Goal: Task Accomplishment & Management: Manage account settings

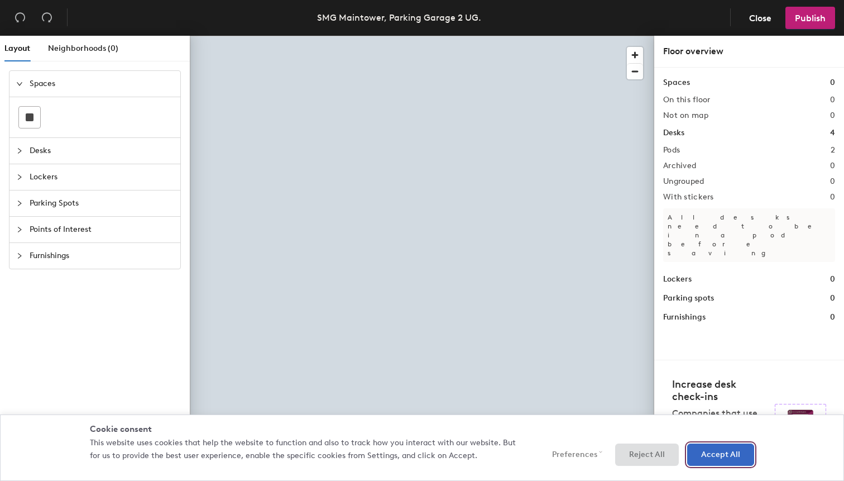
click at [704, 459] on button "Accept All" at bounding box center [720, 454] width 67 height 22
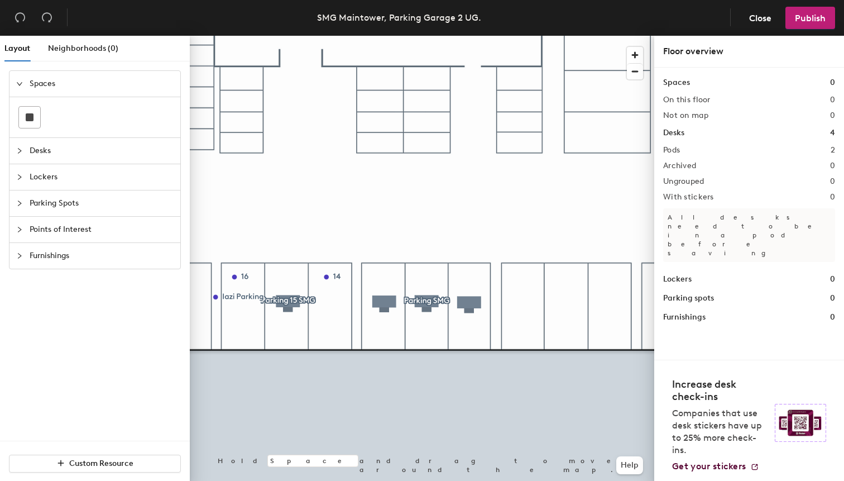
click at [21, 204] on icon "collapsed" at bounding box center [19, 203] width 7 height 7
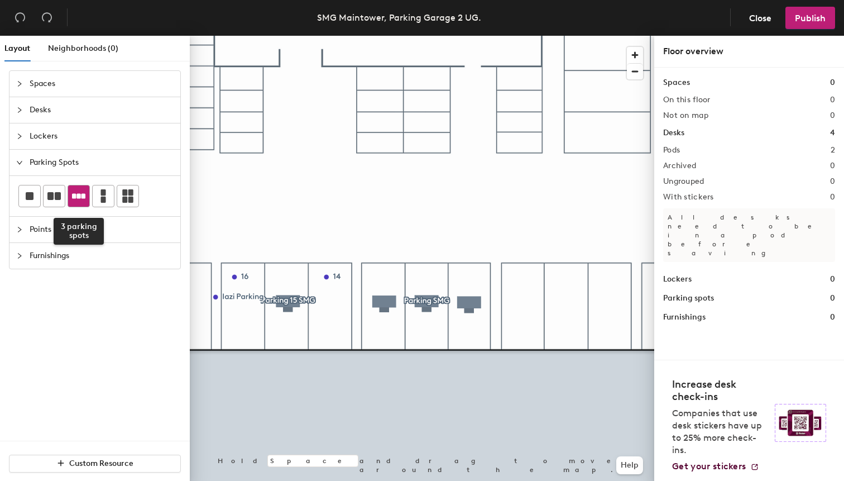
click at [79, 197] on icon at bounding box center [78, 195] width 13 height 5
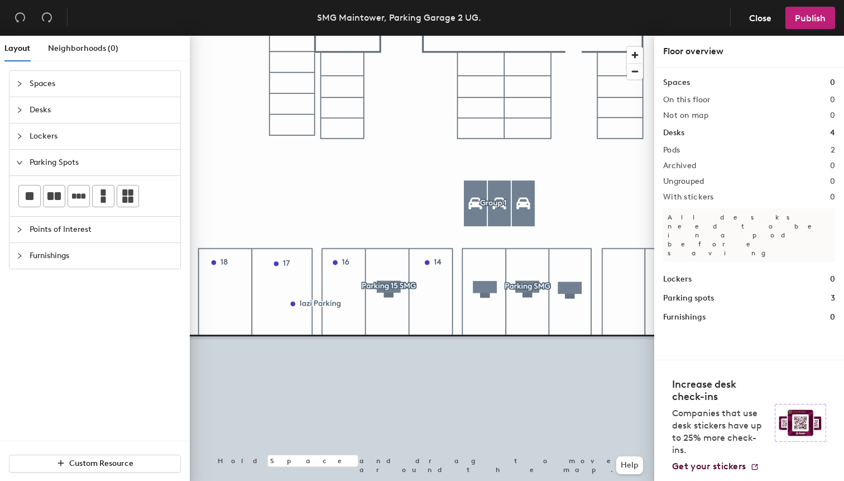
click at [228, 36] on div at bounding box center [422, 36] width 465 height 0
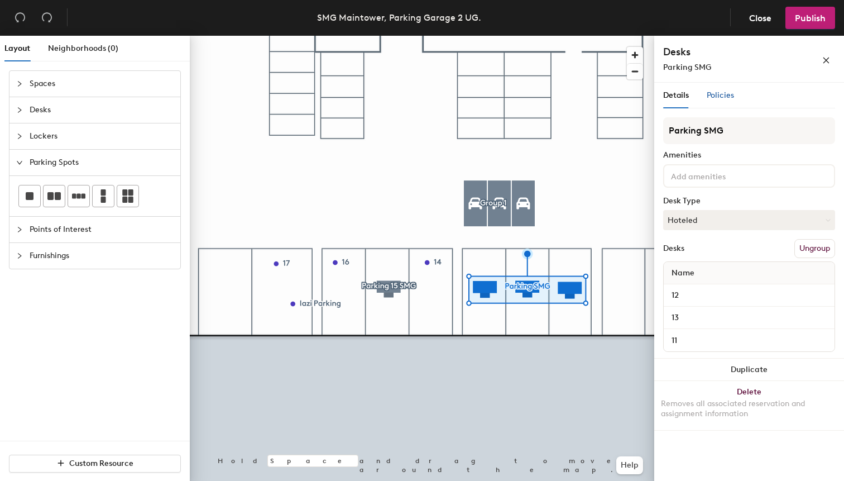
click at [726, 96] on span "Policies" at bounding box center [720, 94] width 27 height 9
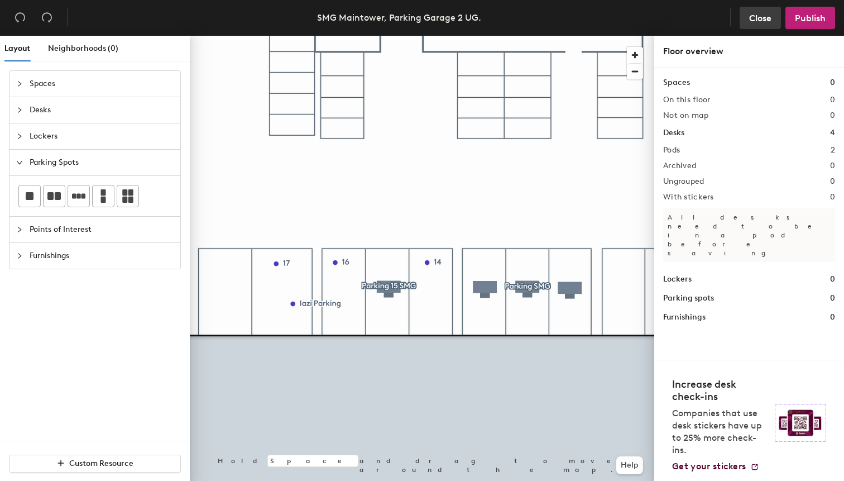
click at [764, 21] on span "Close" at bounding box center [760, 18] width 22 height 11
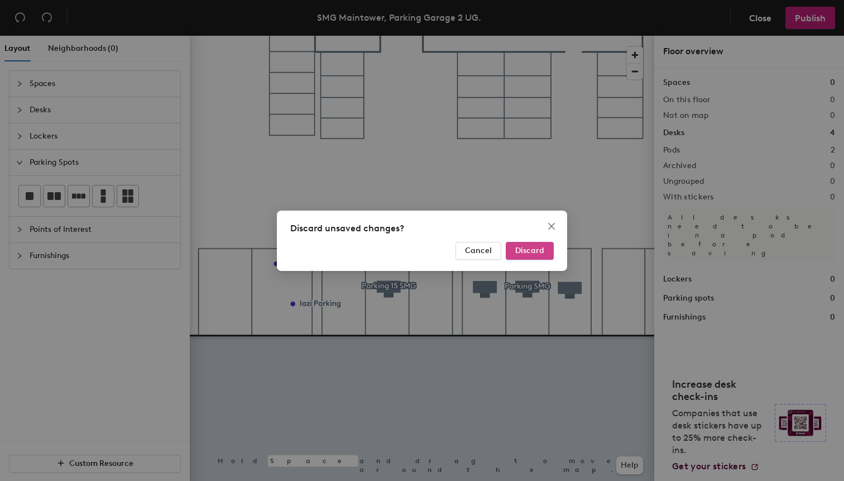
click at [524, 252] on span "Discard" at bounding box center [529, 250] width 29 height 9
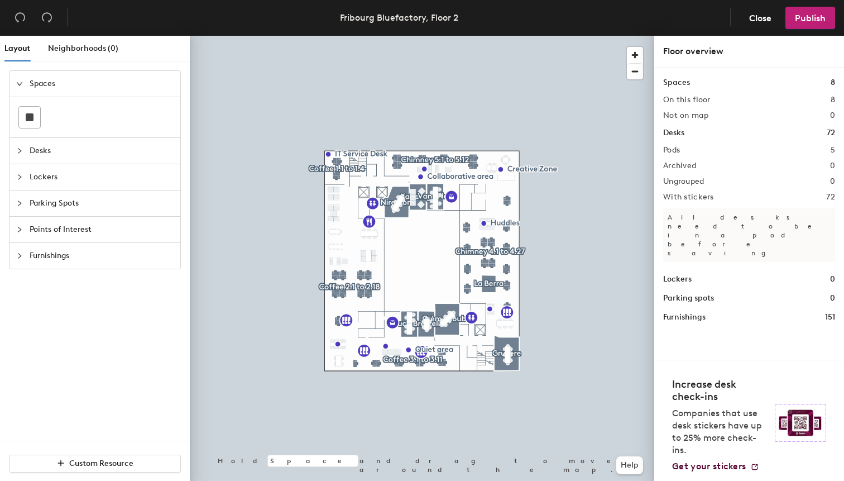
click at [49, 201] on span "Parking Spots" at bounding box center [102, 203] width 144 height 26
click at [765, 20] on span "Close" at bounding box center [760, 18] width 22 height 11
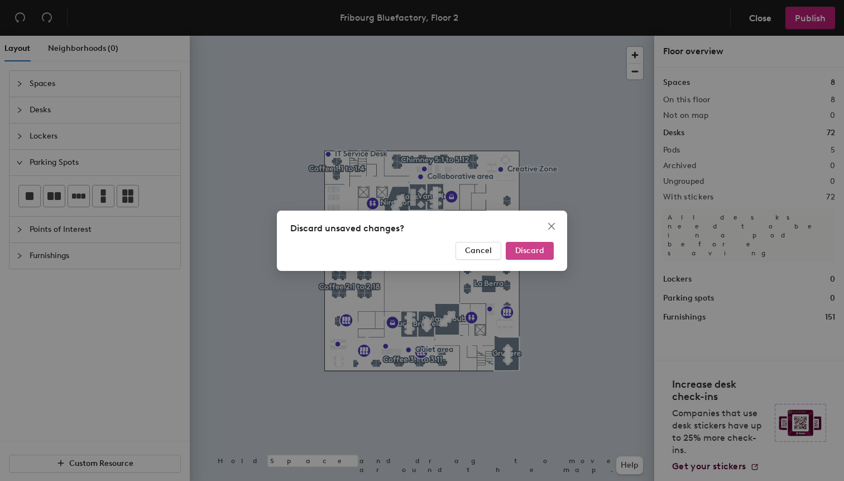
click at [527, 250] on span "Discard" at bounding box center [529, 250] width 29 height 9
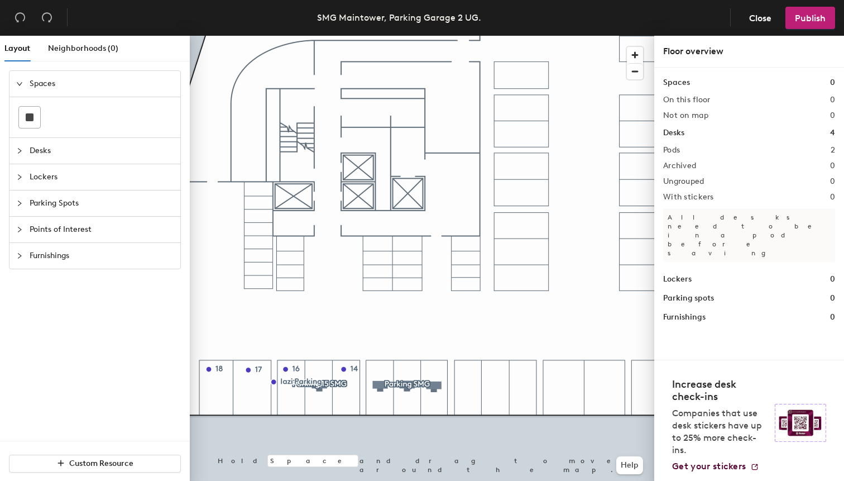
click at [22, 178] on icon "collapsed" at bounding box center [19, 177] width 7 height 7
click at [25, 138] on div at bounding box center [22, 136] width 13 height 12
click at [17, 164] on icon "collapsed" at bounding box center [19, 162] width 7 height 7
click at [18, 137] on icon "collapsed" at bounding box center [19, 136] width 7 height 7
click at [21, 200] on icon "collapsed" at bounding box center [19, 203] width 7 height 7
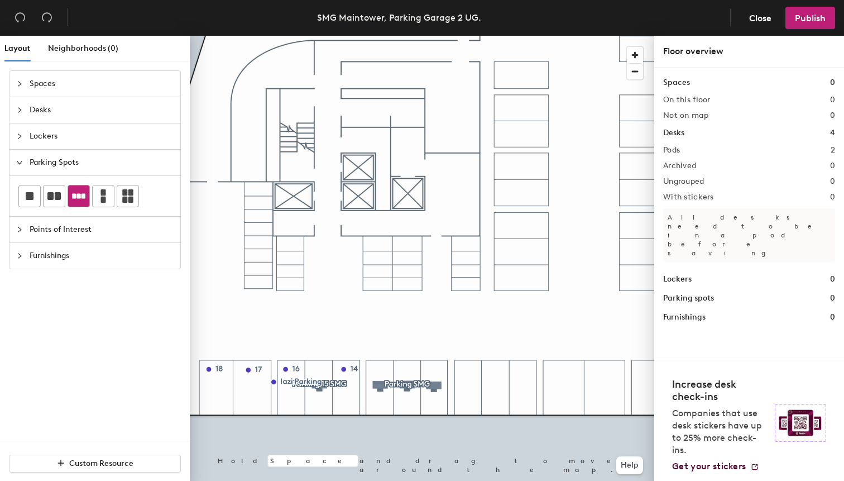
click at [77, 198] on icon at bounding box center [78, 195] width 13 height 5
click at [408, 36] on div at bounding box center [422, 36] width 465 height 0
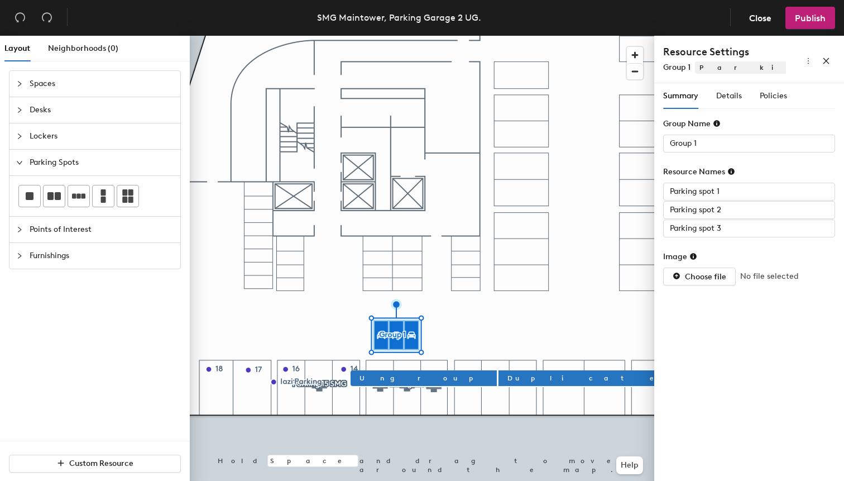
type input "Parking spot 3"
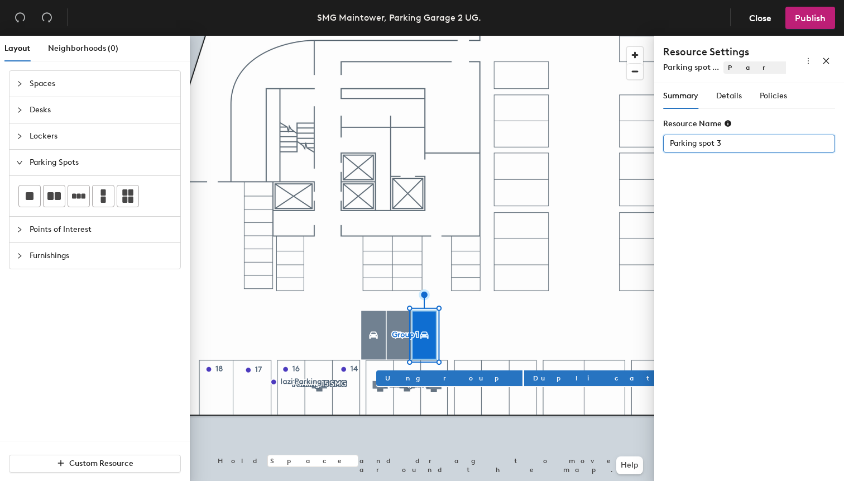
click at [740, 145] on input "Parking spot 3" at bounding box center [749, 144] width 172 height 18
click at [730, 140] on input "Parking spot 3" at bounding box center [749, 144] width 172 height 18
click at [730, 99] on span "Details" at bounding box center [729, 95] width 26 height 9
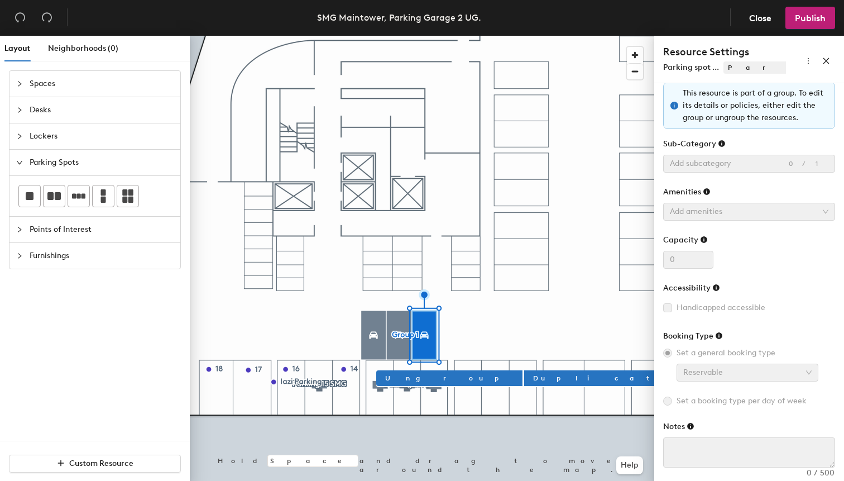
scroll to position [40, 0]
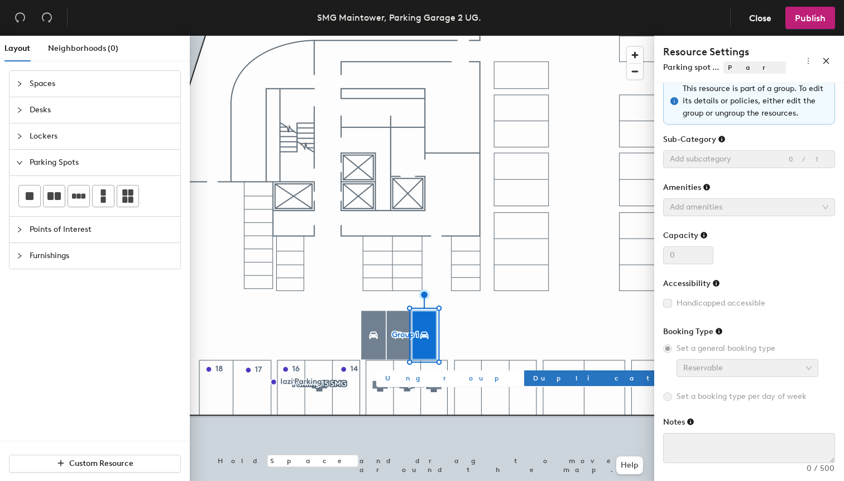
click at [403, 379] on span "Ungroup" at bounding box center [449, 378] width 128 height 10
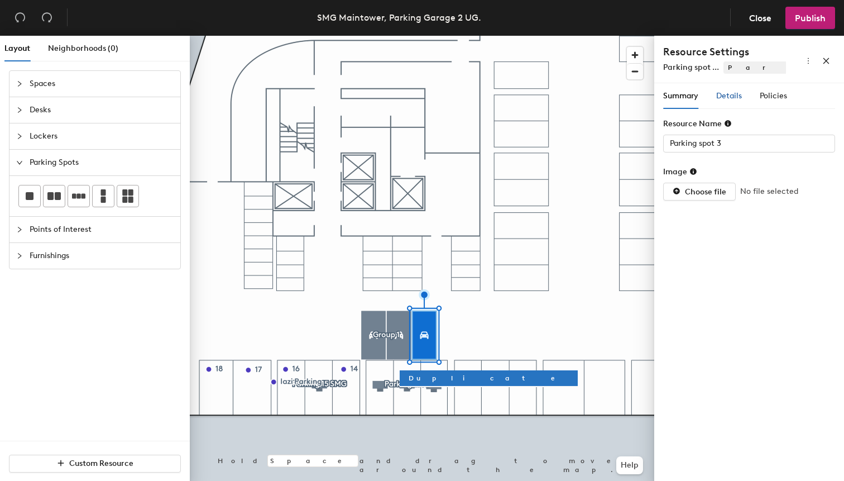
click at [739, 102] on div "Details" at bounding box center [729, 96] width 26 height 12
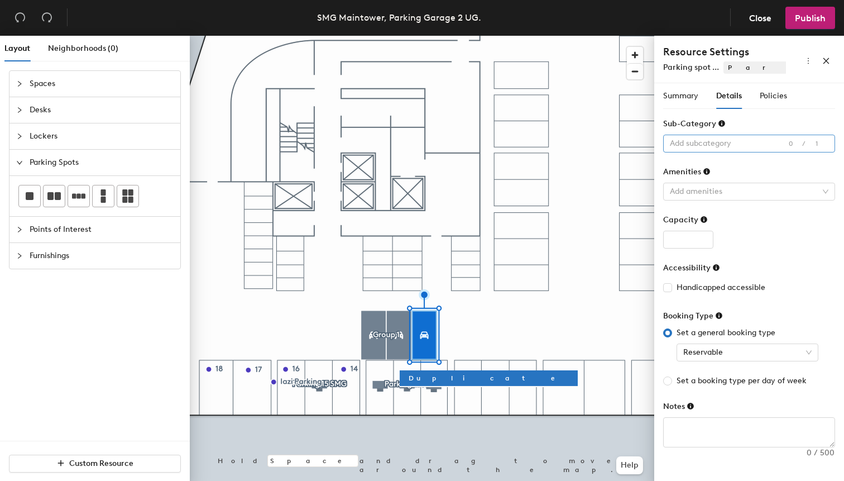
click at [700, 147] on div at bounding box center [744, 144] width 156 height 16
click at [702, 150] on div at bounding box center [744, 144] width 156 height 16
click at [707, 193] on div at bounding box center [744, 192] width 156 height 16
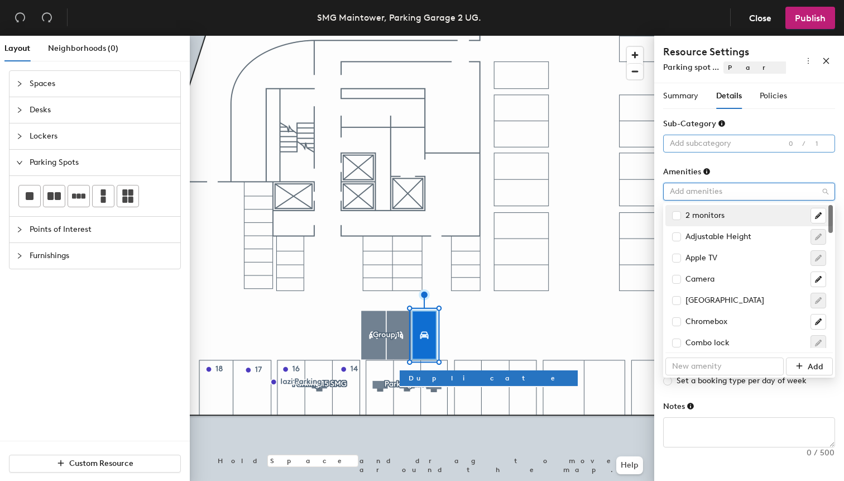
click at [697, 147] on div at bounding box center [744, 144] width 156 height 16
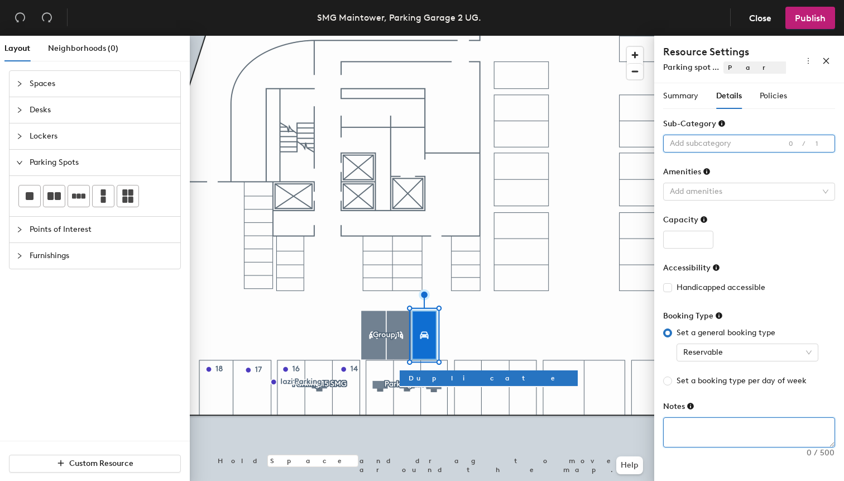
click at [693, 432] on textarea at bounding box center [749, 432] width 171 height 29
click at [693, 194] on div at bounding box center [744, 192] width 156 height 16
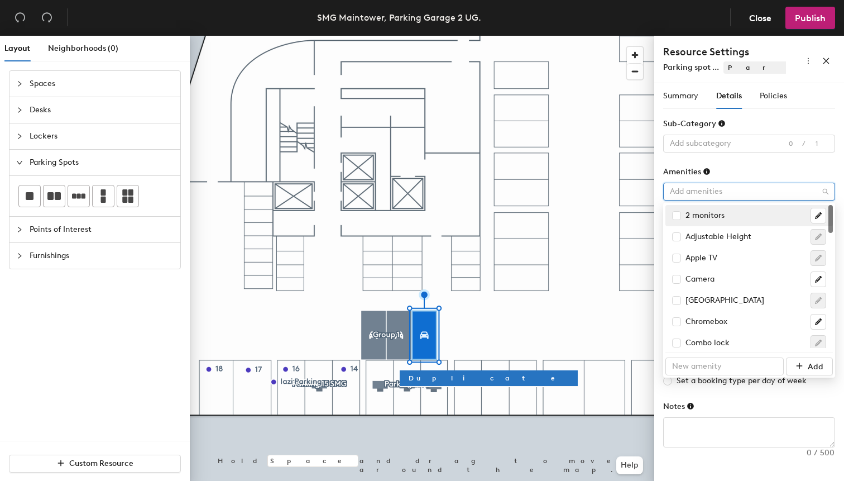
click at [698, 190] on div at bounding box center [744, 192] width 156 height 16
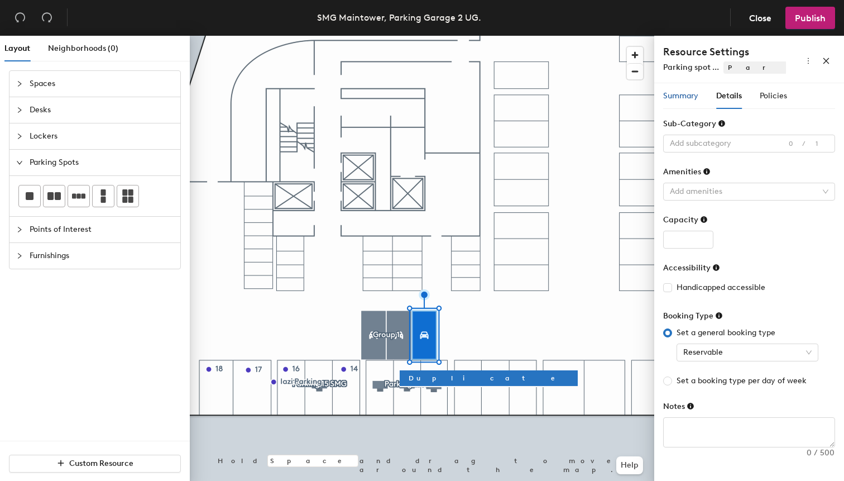
click at [687, 90] on div "Summary" at bounding box center [680, 96] width 35 height 12
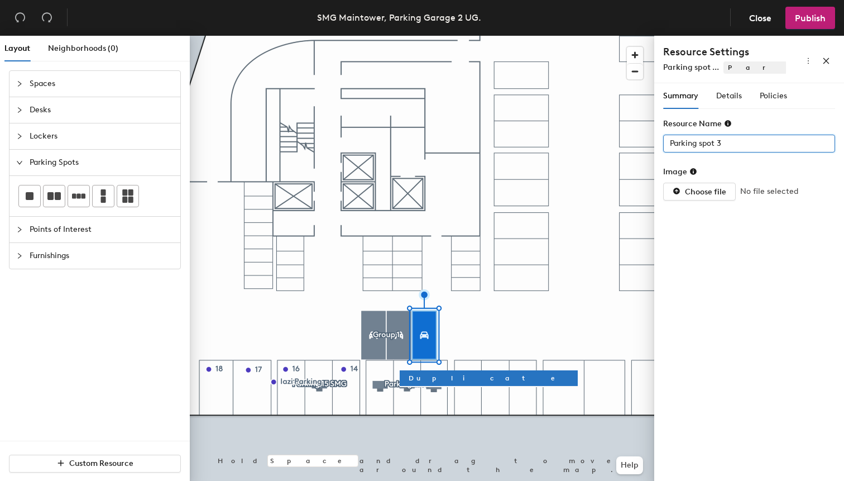
drag, startPoint x: 735, startPoint y: 143, endPoint x: 663, endPoint y: 142, distance: 71.5
click at [663, 142] on input "Parking spot 3" at bounding box center [749, 144] width 172 height 18
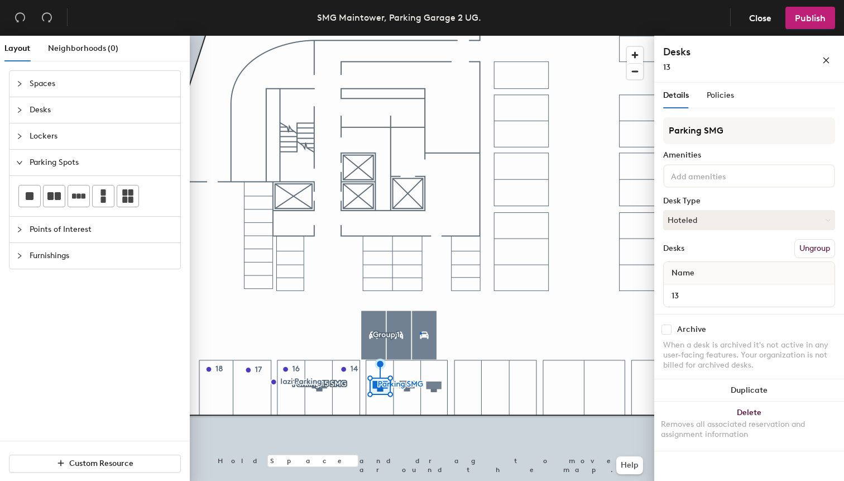
click at [420, 36] on div at bounding box center [422, 36] width 465 height 0
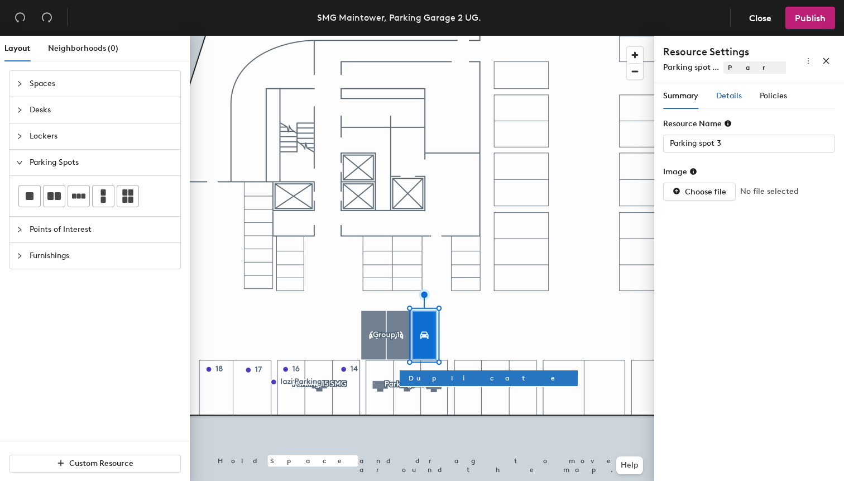
click at [730, 97] on span "Details" at bounding box center [729, 95] width 26 height 9
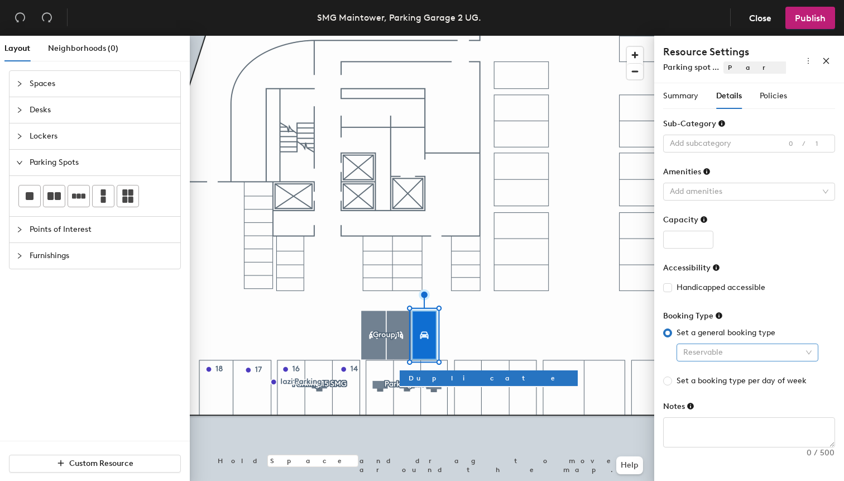
click at [706, 357] on span "Reservable" at bounding box center [747, 352] width 128 height 17
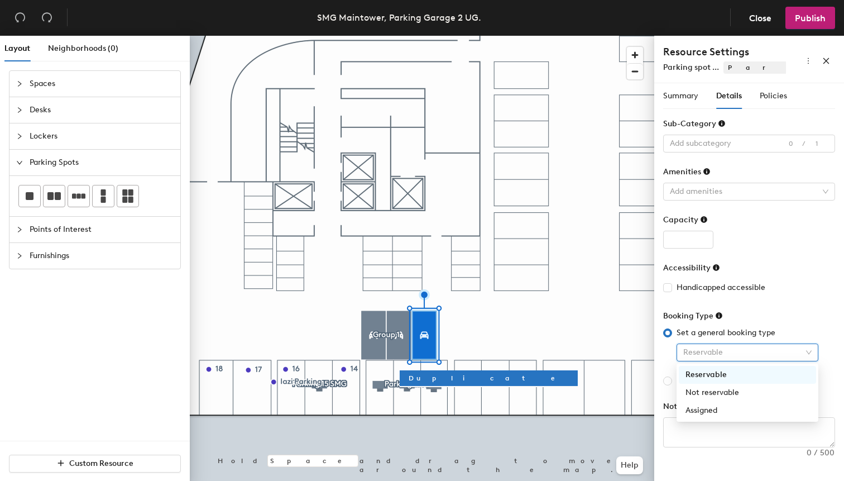
click at [706, 357] on span "Reservable" at bounding box center [747, 352] width 128 height 17
click at [755, 382] on span "Set a booking type per day of week" at bounding box center [741, 381] width 139 height 12
click at [672, 382] on input "Set a booking type per day of week" at bounding box center [667, 380] width 9 height 9
radio input "true"
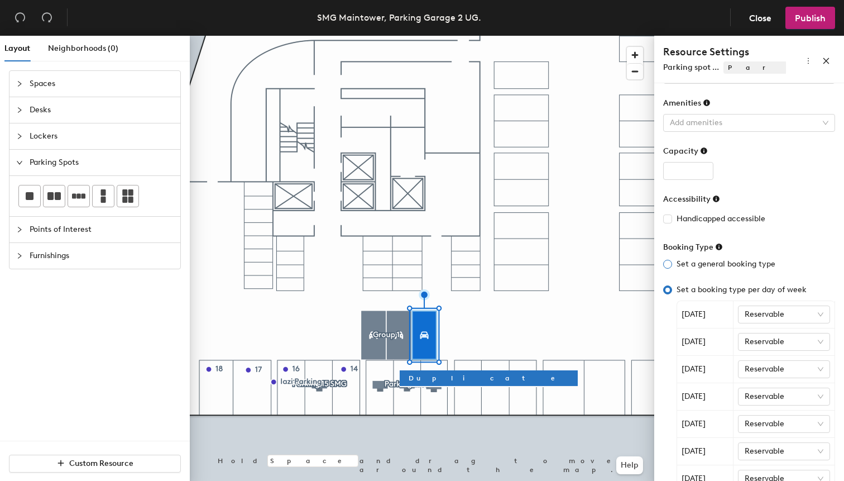
scroll to position [74, 0]
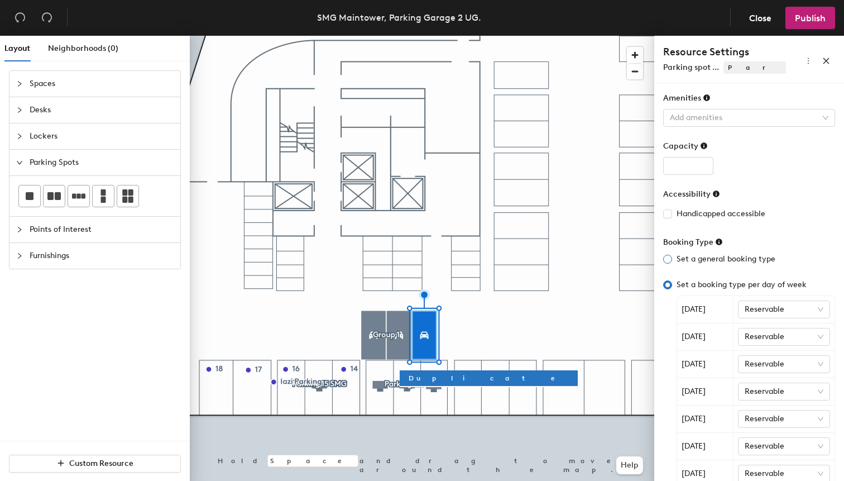
click at [666, 257] on input "Set a general booking type" at bounding box center [667, 259] width 9 height 9
radio input "true"
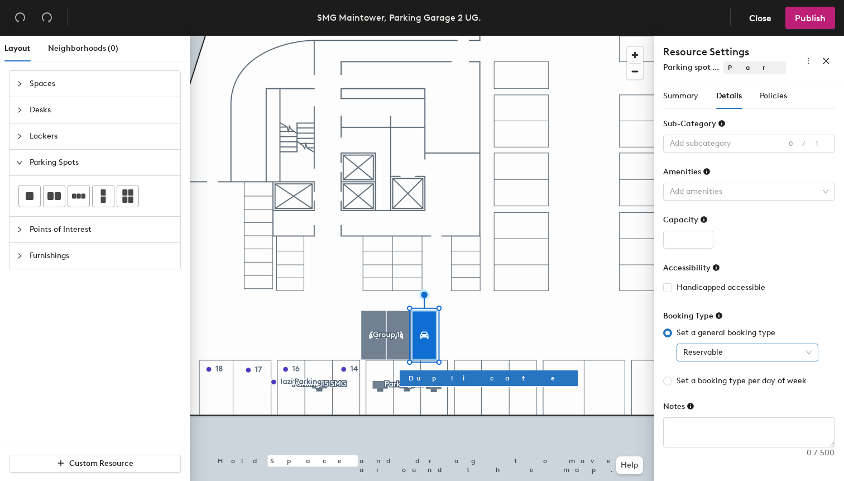
click at [706, 346] on span "Reservable" at bounding box center [747, 352] width 128 height 17
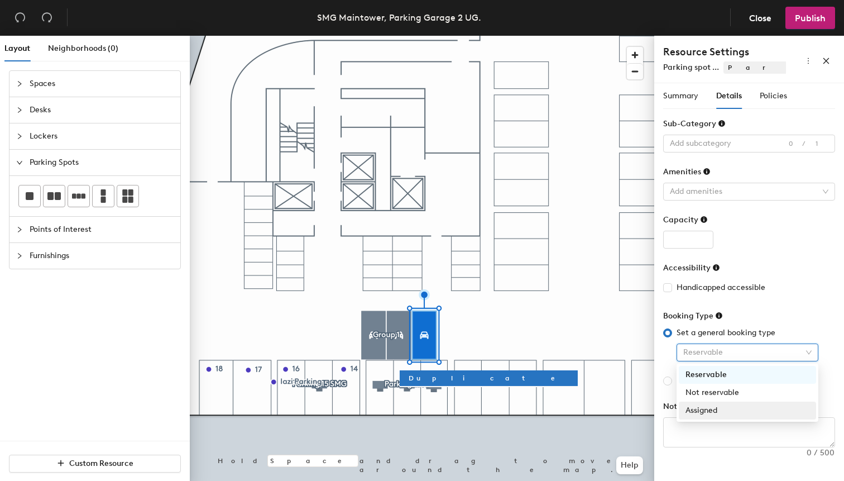
click at [710, 414] on div "Assigned" at bounding box center [748, 410] width 124 height 12
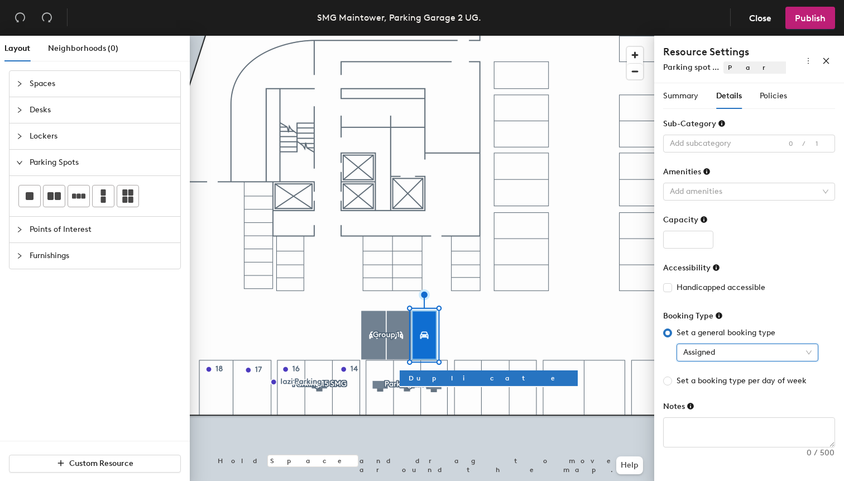
click at [710, 353] on span "Assigned" at bounding box center [747, 352] width 128 height 17
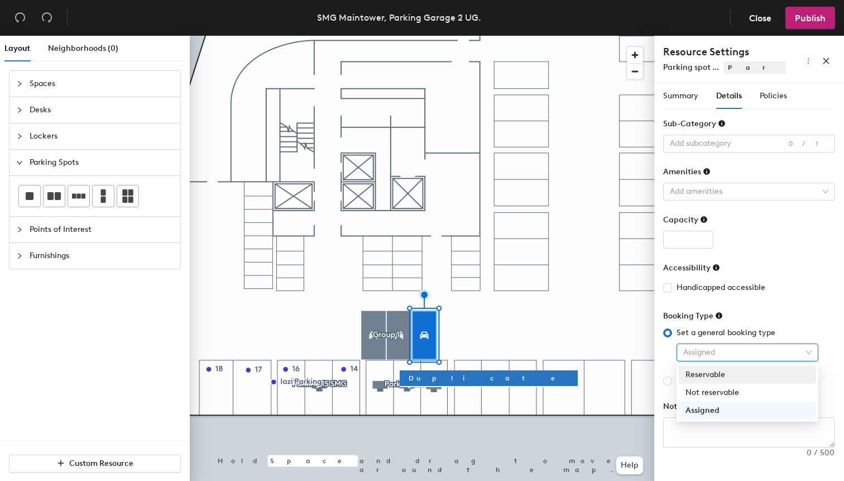
click at [709, 376] on div "Reservable" at bounding box center [748, 375] width 124 height 12
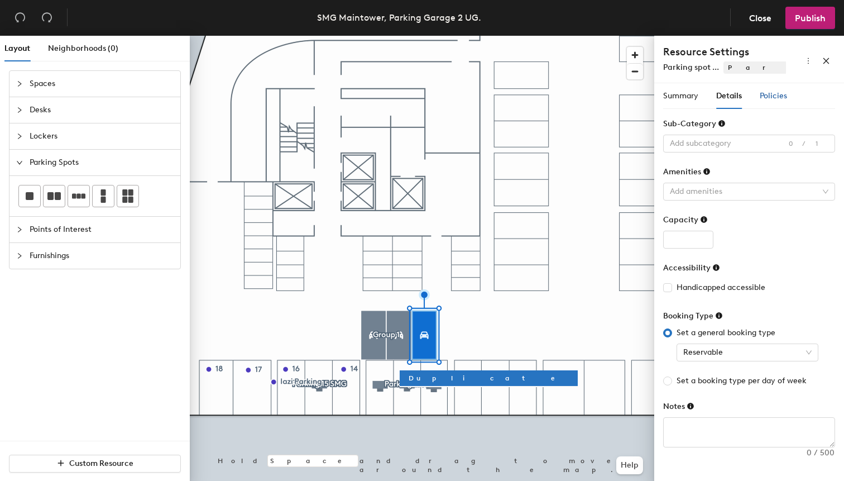
click at [771, 90] on div "Policies" at bounding box center [773, 96] width 27 height 12
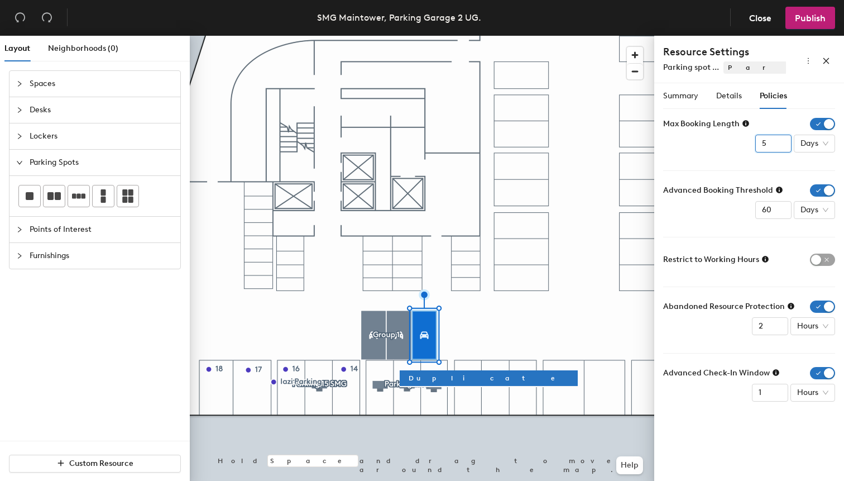
click at [776, 143] on input "5" at bounding box center [773, 144] width 36 height 18
drag, startPoint x: 775, startPoint y: 143, endPoint x: 749, endPoint y: 143, distance: 26.2
click at [749, 143] on div "Max Booking Length 5 Days" at bounding box center [749, 135] width 172 height 35
type input "1"
click at [765, 120] on div "Max Booking Length" at bounding box center [749, 124] width 172 height 12
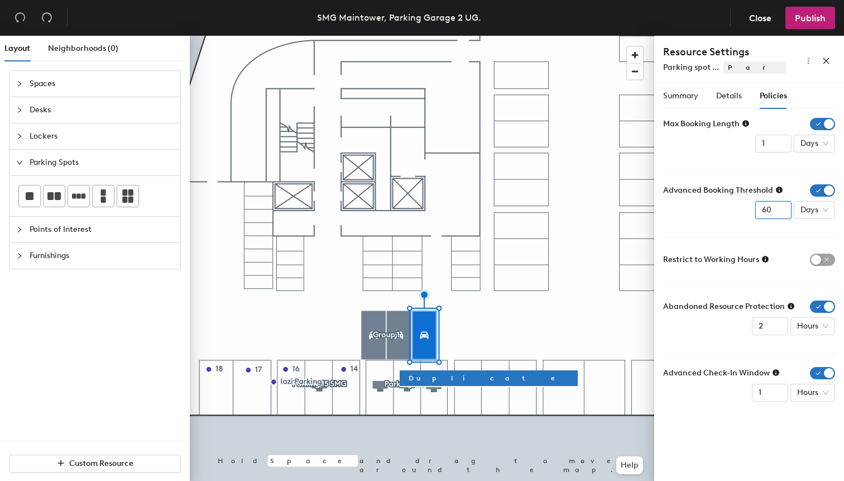
drag, startPoint x: 773, startPoint y: 214, endPoint x: 754, endPoint y: 214, distance: 18.4
click at [754, 214] on div "Advanced Booking Threshold 60 Days" at bounding box center [749, 201] width 172 height 35
drag, startPoint x: 771, startPoint y: 207, endPoint x: 741, endPoint y: 208, distance: 30.2
click at [741, 208] on div "Advanced Booking Threshold 30 Days" at bounding box center [749, 201] width 172 height 35
type input "30"
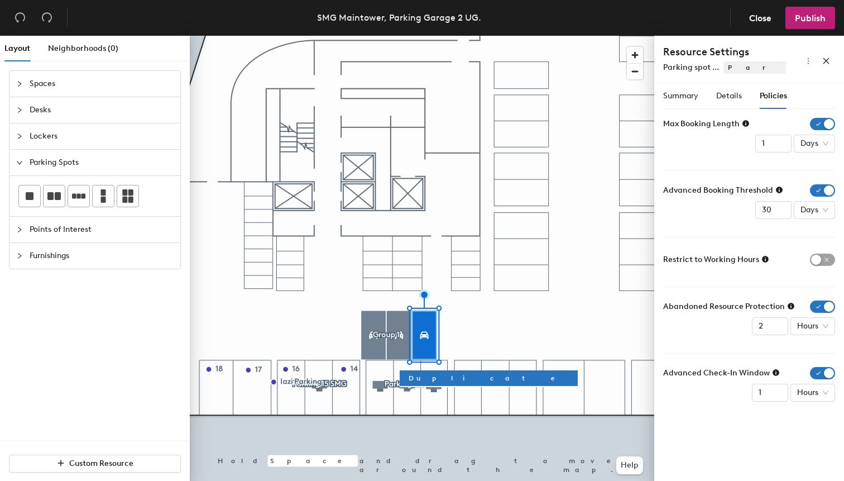
click at [741, 208] on div "Advanced Booking Threshold 30 Days" at bounding box center [749, 201] width 172 height 35
click at [821, 261] on span "button" at bounding box center [822, 259] width 25 height 12
click at [788, 306] on icon at bounding box center [791, 306] width 7 height 7
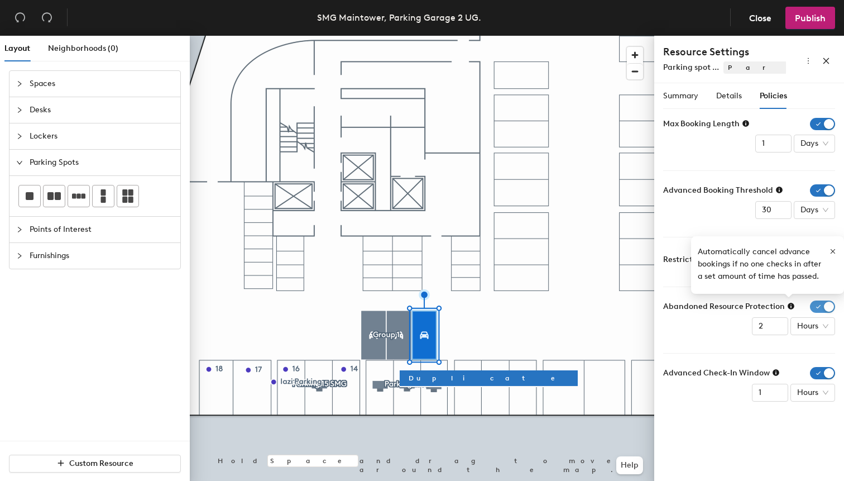
click at [822, 311] on span "button" at bounding box center [822, 306] width 25 height 12
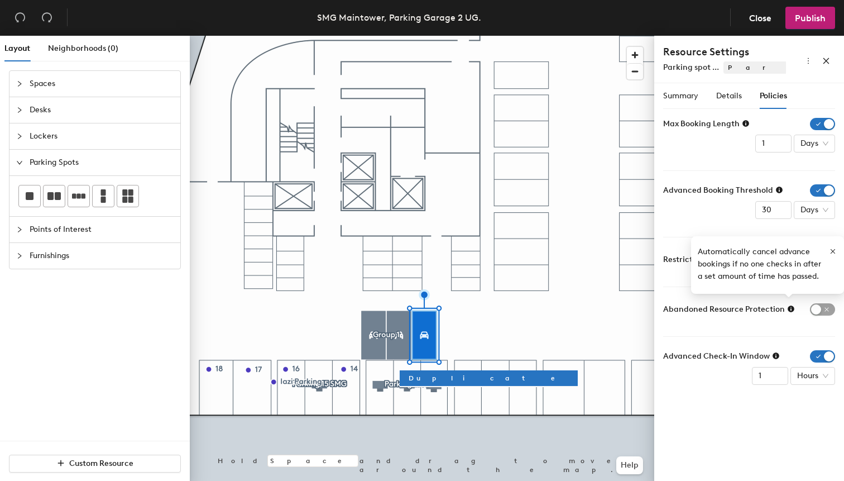
click at [775, 358] on icon at bounding box center [776, 355] width 7 height 7
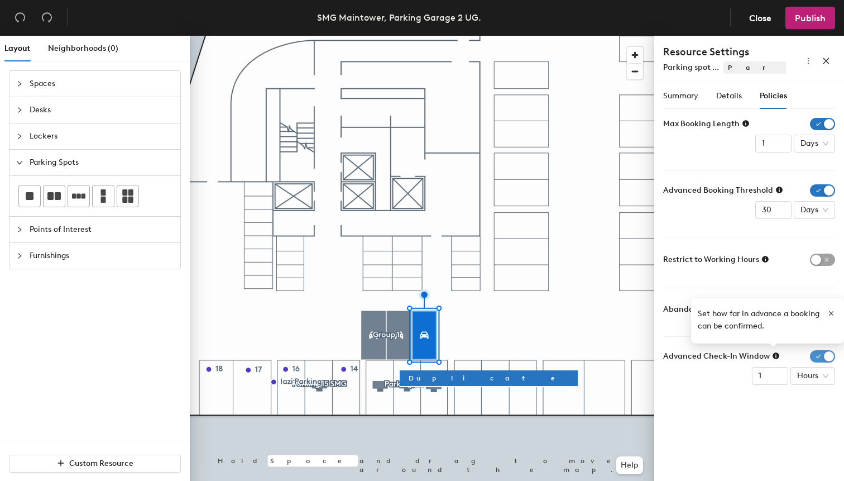
click at [812, 361] on span "button" at bounding box center [822, 356] width 25 height 12
click at [762, 385] on div "Resource Name Parking spot 3 Image Choose file No file selected Sub-Category Ad…" at bounding box center [749, 252] width 172 height 268
click at [831, 313] on icon "button" at bounding box center [831, 313] width 4 height 4
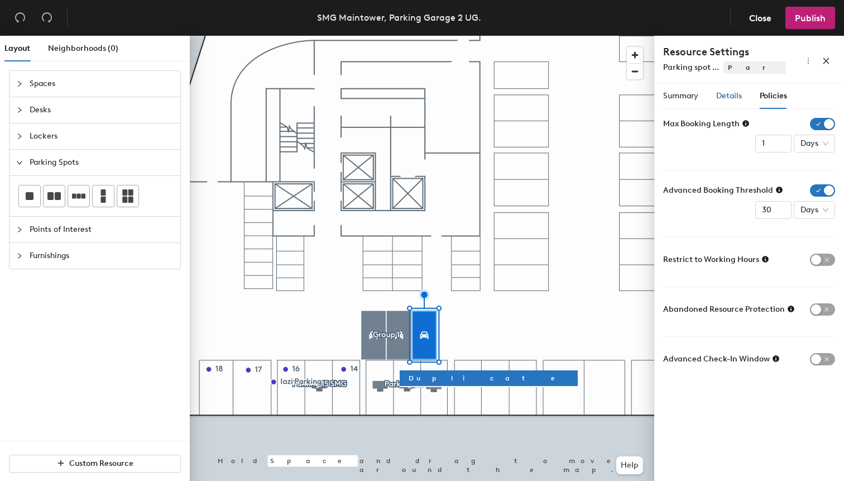
click at [733, 94] on span "Details" at bounding box center [729, 95] width 26 height 9
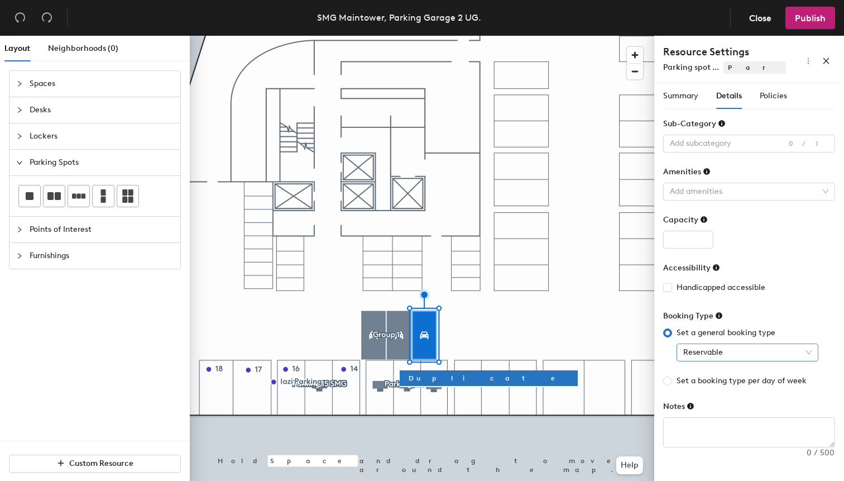
click at [706, 354] on span "Reservable" at bounding box center [747, 352] width 128 height 17
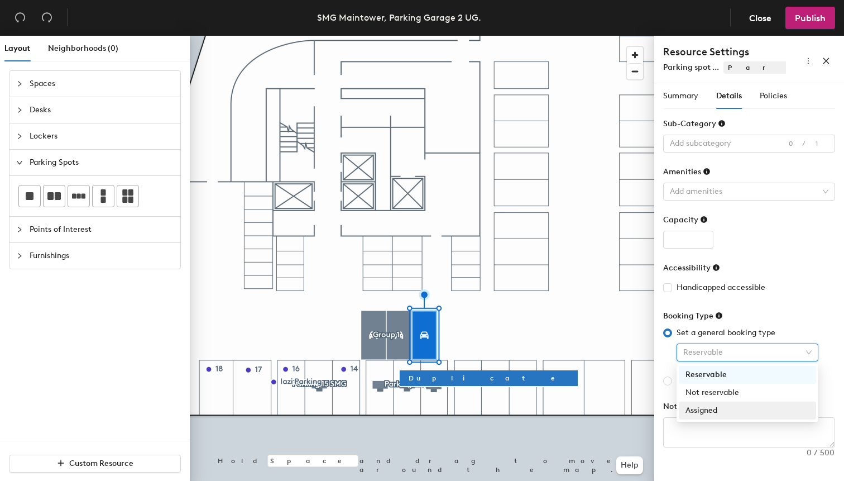
click at [707, 403] on div "Assigned" at bounding box center [747, 410] width 137 height 18
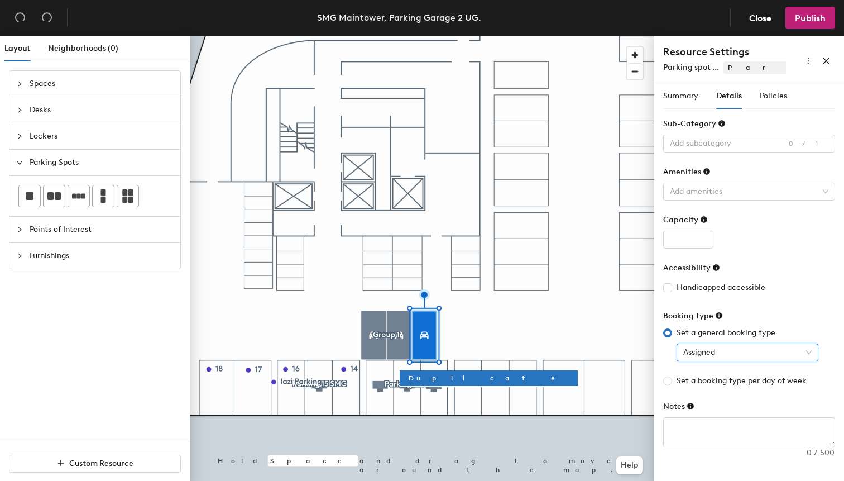
click at [669, 357] on div "Assigned Assigned" at bounding box center [749, 352] width 172 height 18
click at [758, 24] on button "Close" at bounding box center [760, 18] width 41 height 22
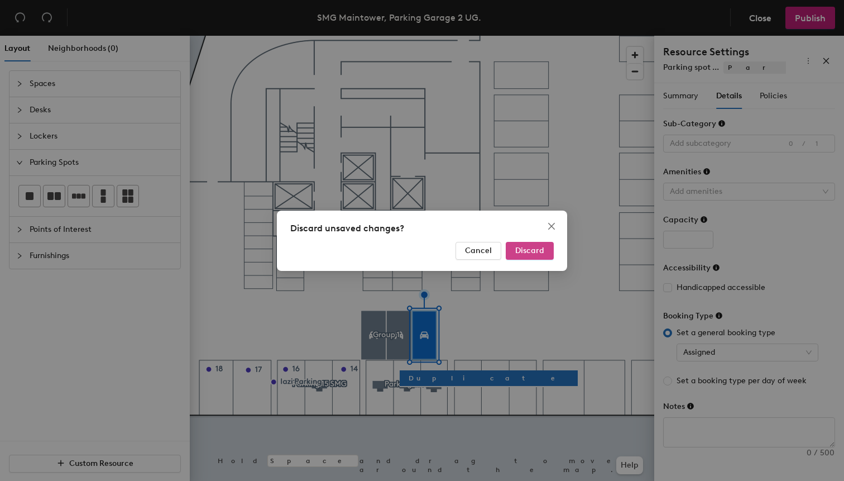
click at [523, 246] on span "Discard" at bounding box center [529, 250] width 29 height 9
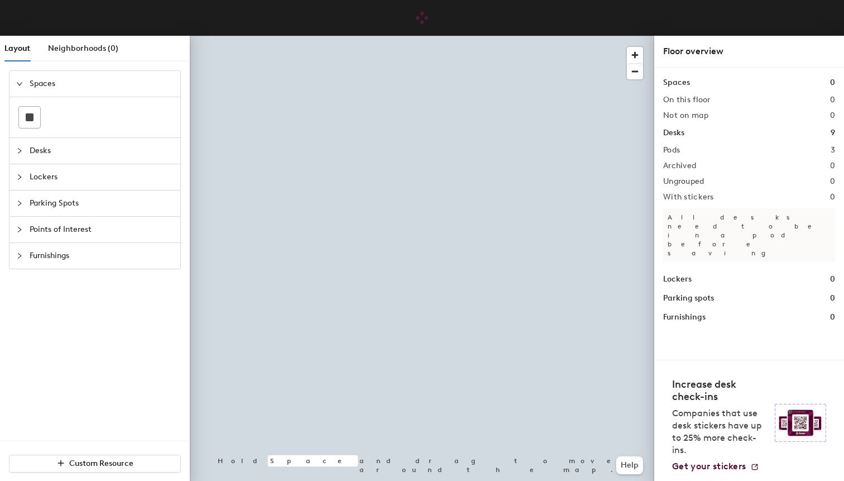
click at [26, 175] on div at bounding box center [22, 177] width 13 height 12
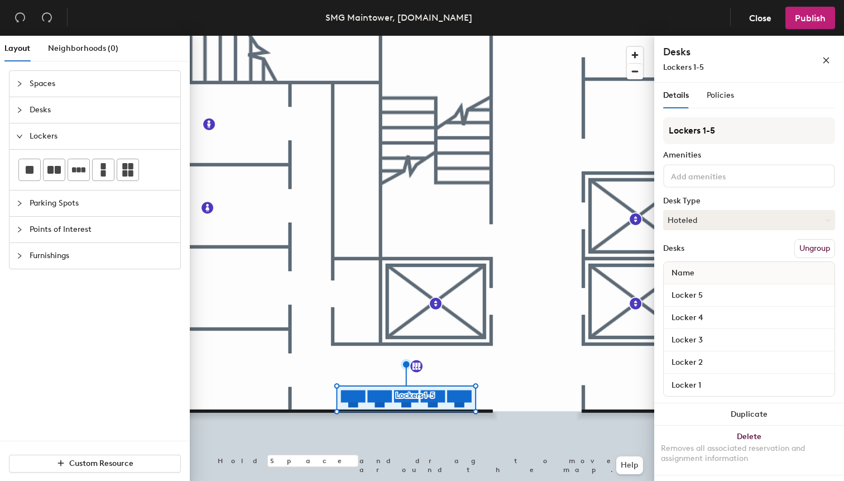
click at [320, 36] on div at bounding box center [422, 36] width 465 height 0
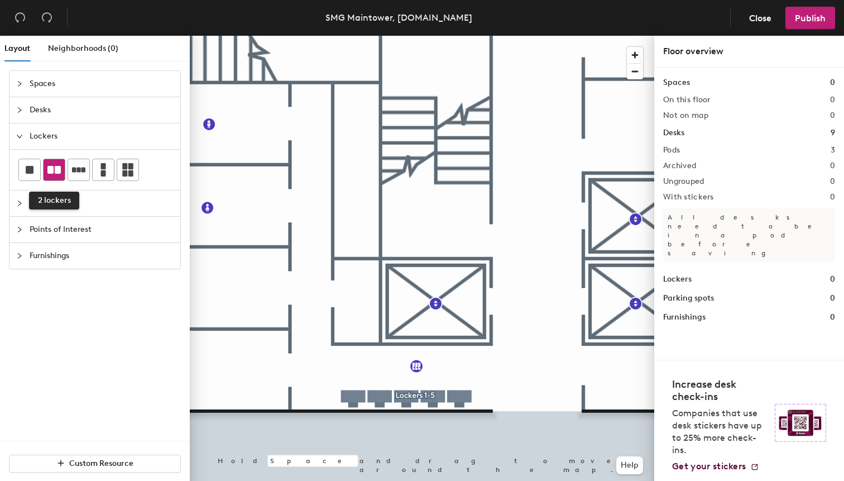
click at [54, 165] on icon at bounding box center [53, 169] width 13 height 13
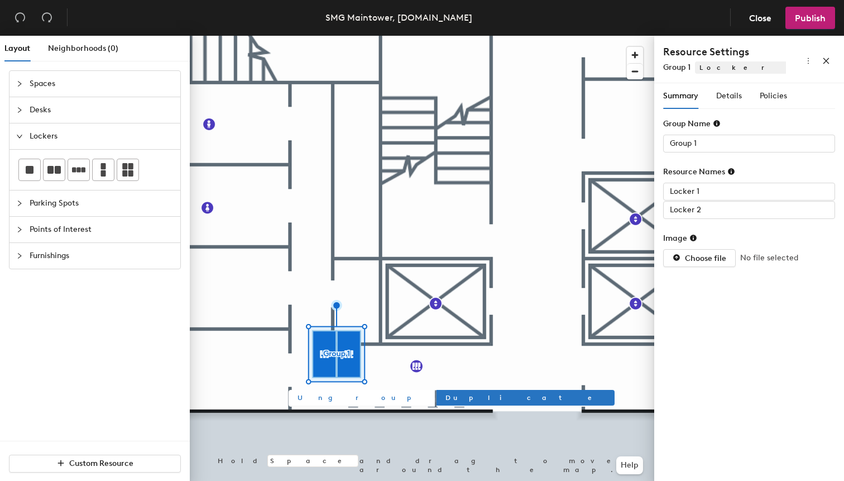
click at [322, 400] on span "Ungroup" at bounding box center [362, 398] width 128 height 10
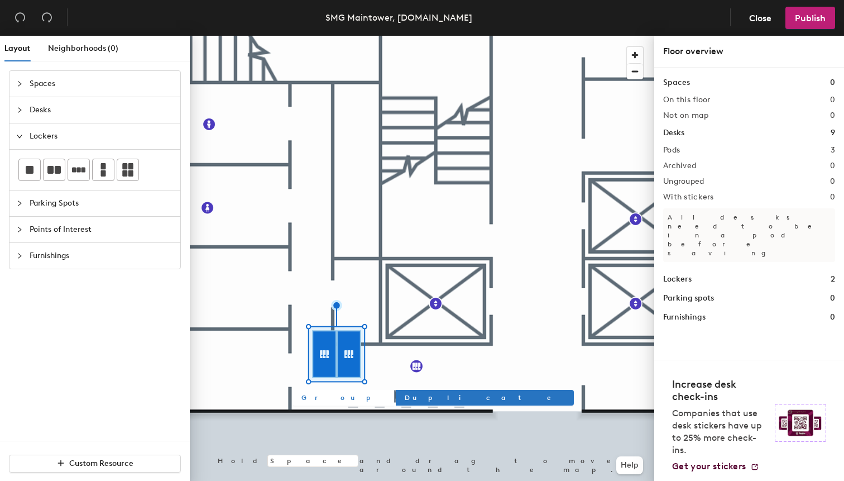
click at [394, 36] on div at bounding box center [422, 36] width 465 height 0
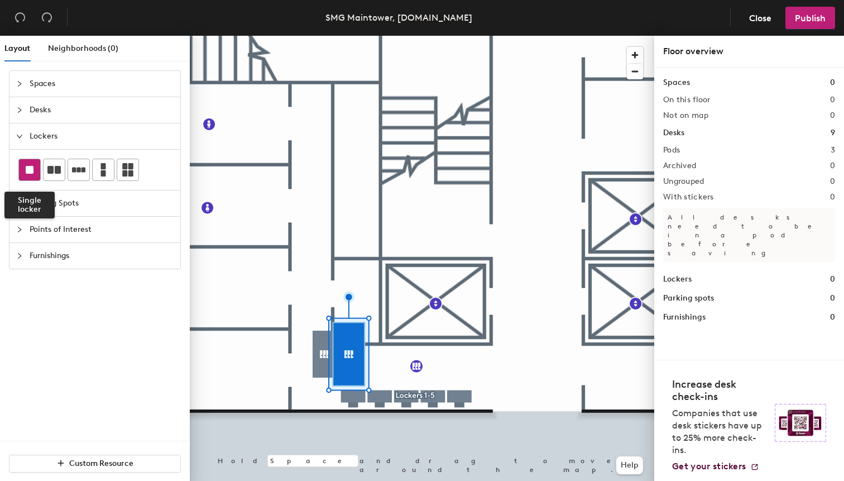
click at [30, 175] on div at bounding box center [29, 169] width 21 height 21
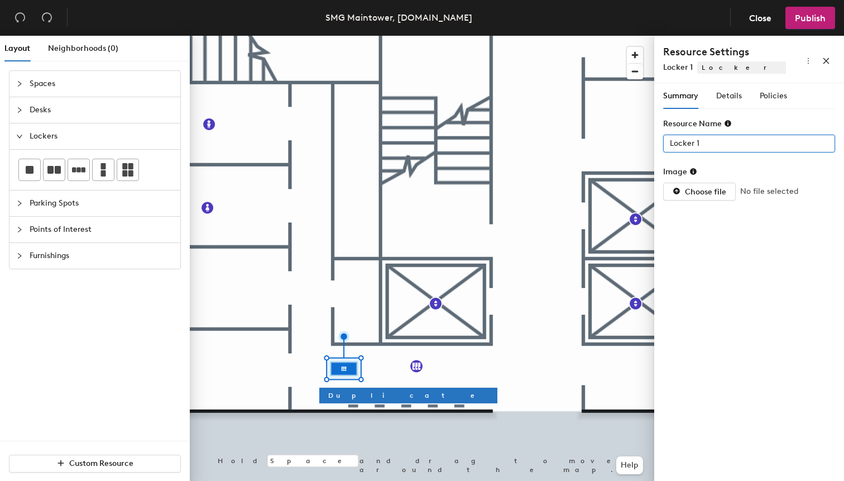
click at [703, 141] on input "Locker 1" at bounding box center [749, 144] width 172 height 18
click at [730, 98] on span "Details" at bounding box center [729, 95] width 26 height 9
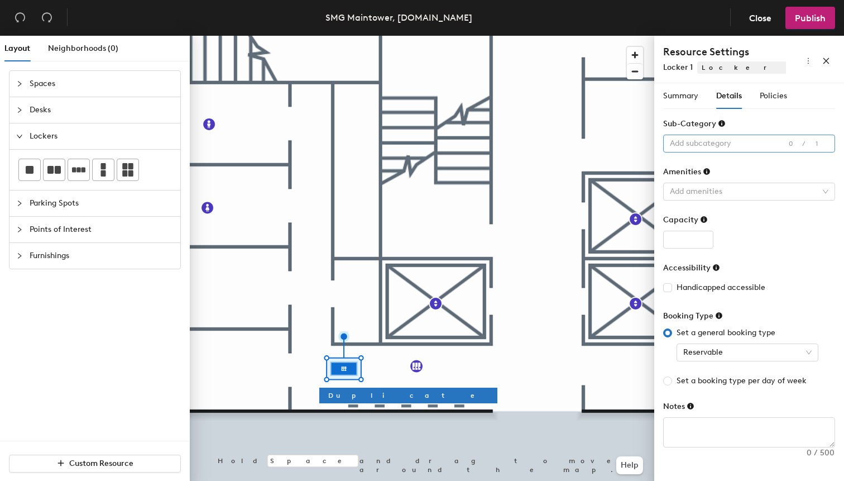
click at [745, 137] on div at bounding box center [744, 144] width 156 height 16
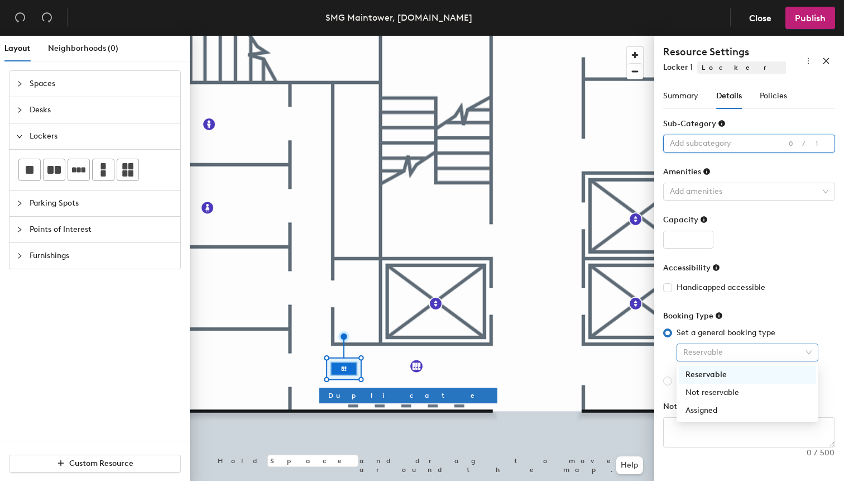
click at [722, 353] on span "Reservable" at bounding box center [747, 352] width 128 height 17
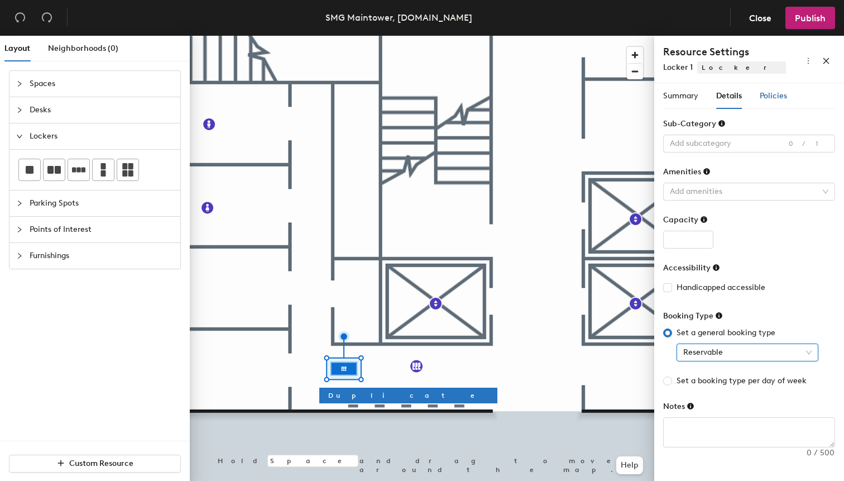
click at [777, 101] on div "Policies" at bounding box center [773, 96] width 27 height 12
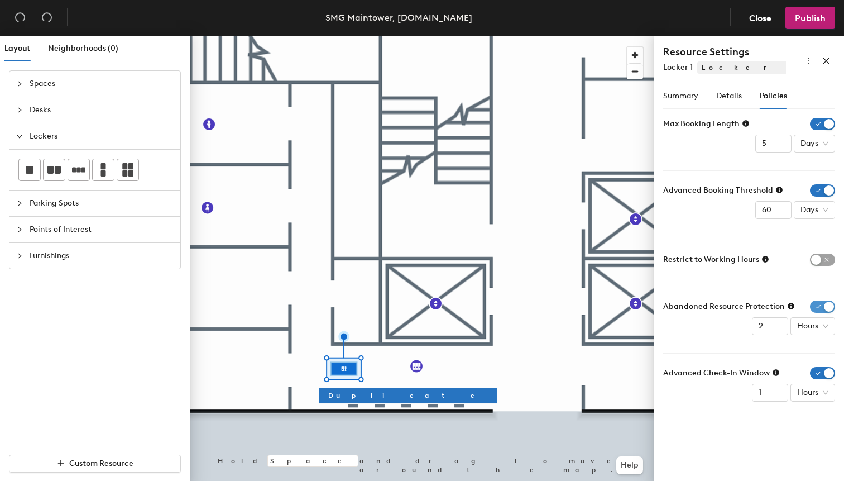
click at [826, 306] on span "button" at bounding box center [822, 306] width 25 height 12
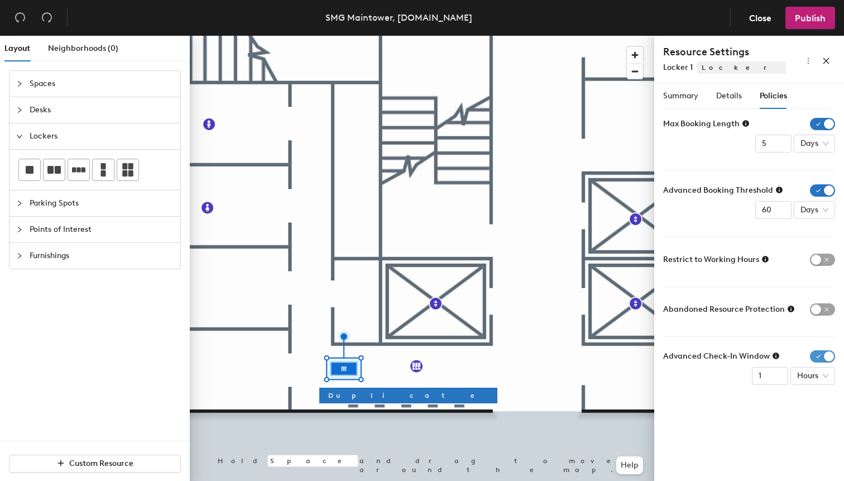
click at [822, 355] on span "button" at bounding box center [822, 356] width 25 height 12
click at [822, 56] on span "button" at bounding box center [826, 59] width 8 height 9
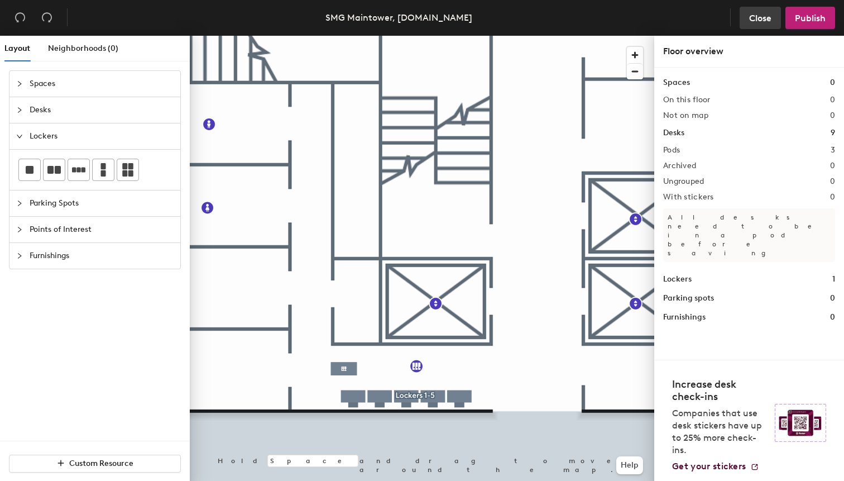
click at [758, 16] on span "Close" at bounding box center [760, 18] width 22 height 11
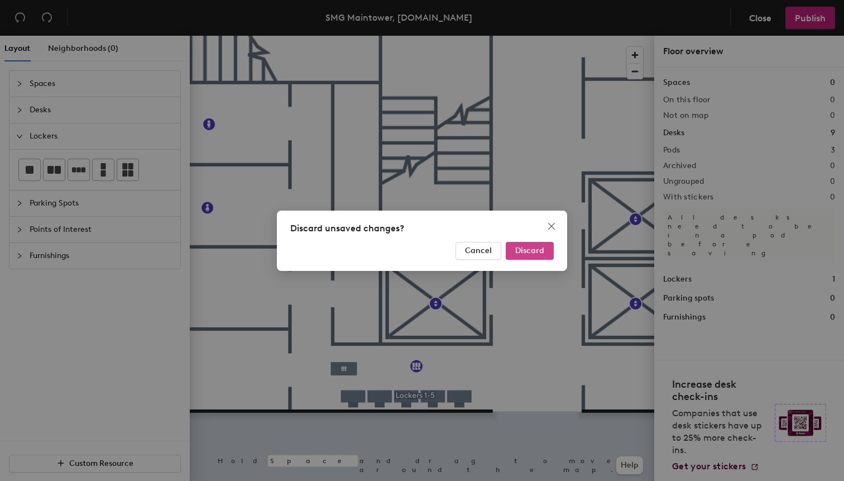
click at [539, 251] on span "Discard" at bounding box center [529, 250] width 29 height 9
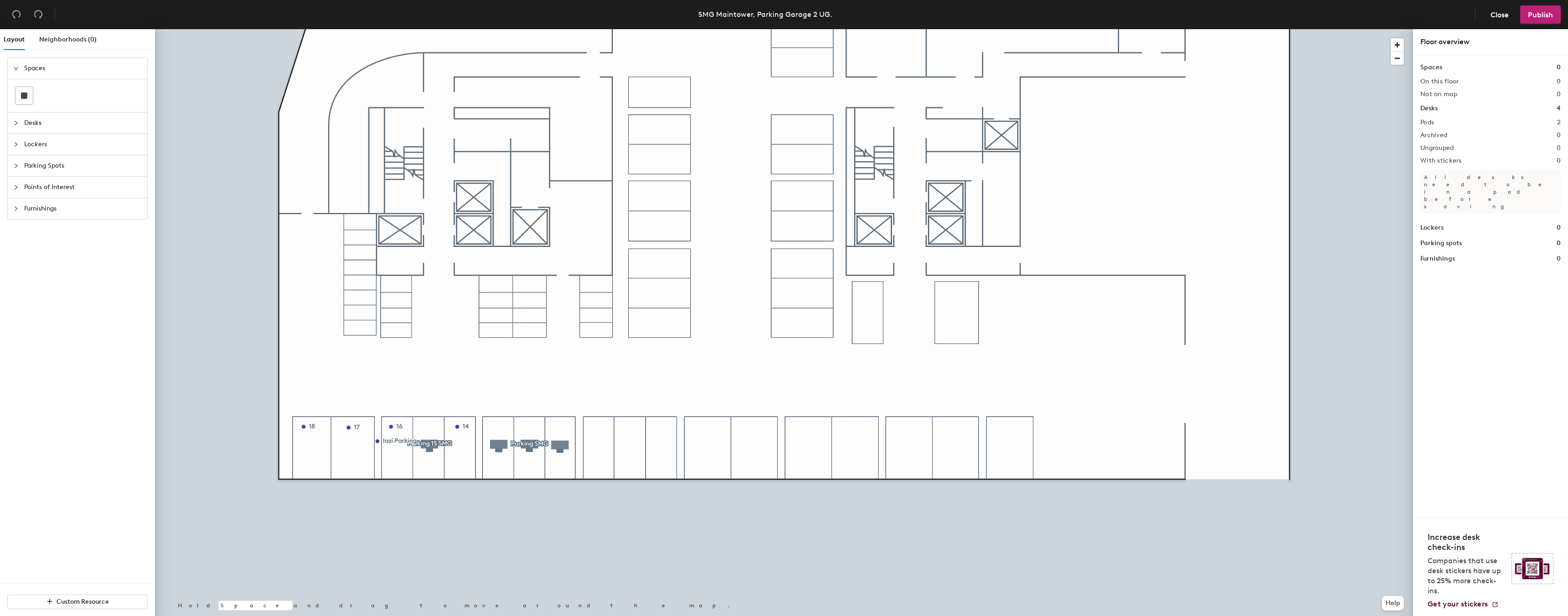
click at [18, 165] on icon "collapsed" at bounding box center [16, 166] width 6 height 6
click at [67, 159] on icon at bounding box center [64, 159] width 11 height 4
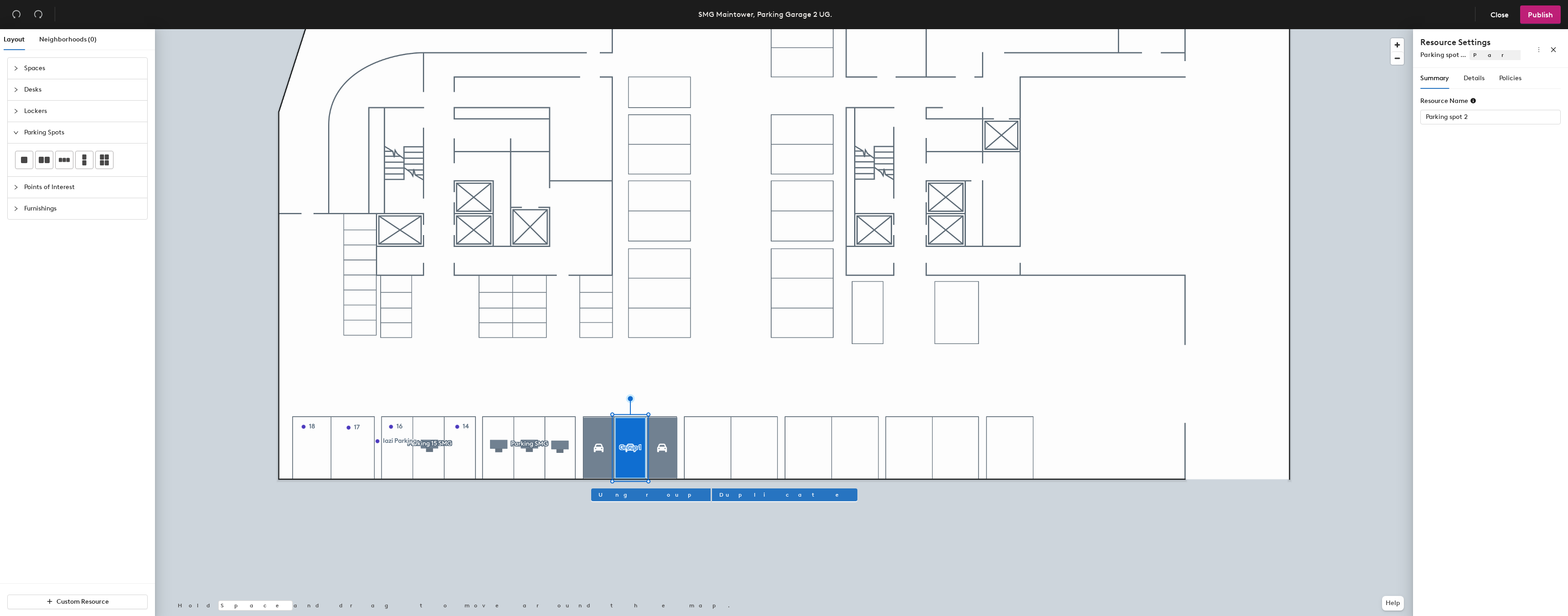
type input "Parking spot 2"
click at [1463, 117] on input "Parking spot 2" at bounding box center [1490, 117] width 140 height 15
drag, startPoint x: 1468, startPoint y: 116, endPoint x: 1451, endPoint y: 115, distance: 17.0
click at [1451, 115] on input "Parking spot 2" at bounding box center [1490, 117] width 140 height 15
click at [597, 29] on div at bounding box center [784, 29] width 1258 height 0
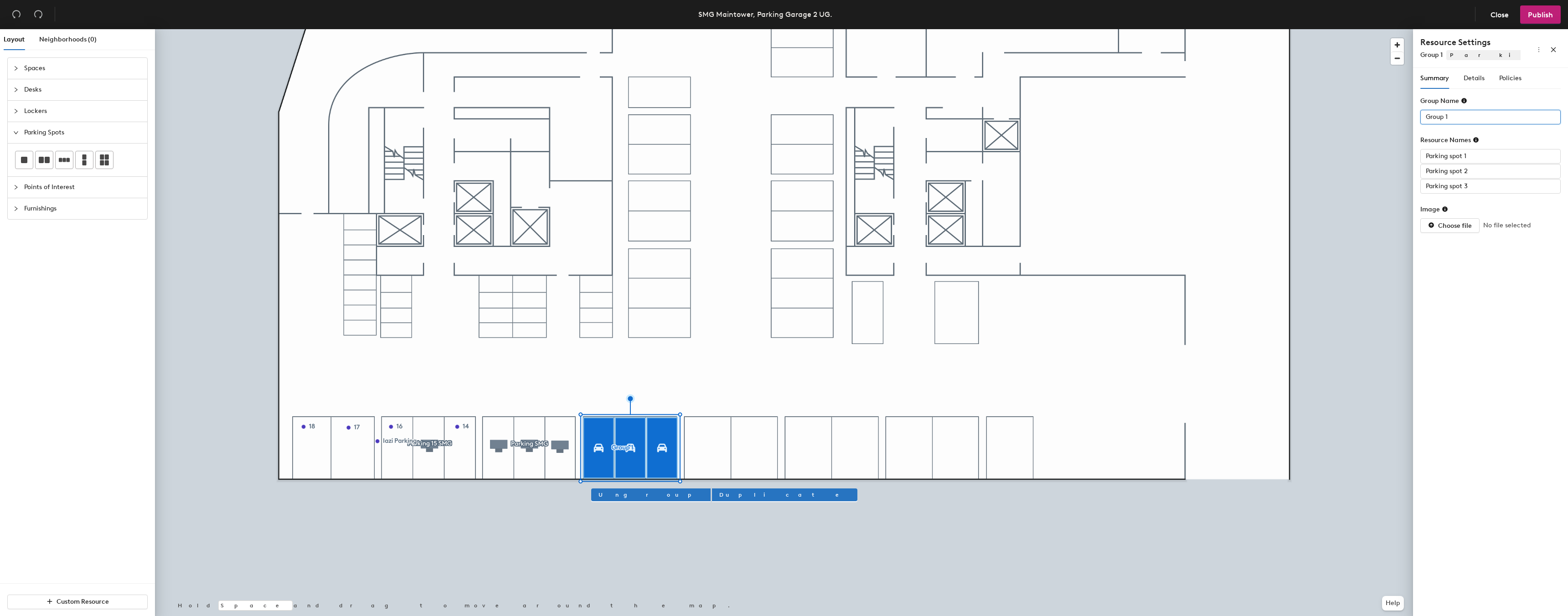
click at [1470, 116] on input "Group 1" at bounding box center [1490, 117] width 140 height 15
type input "Parking SMG"
drag, startPoint x: 1448, startPoint y: 155, endPoint x: 1486, endPoint y: 153, distance: 38.1
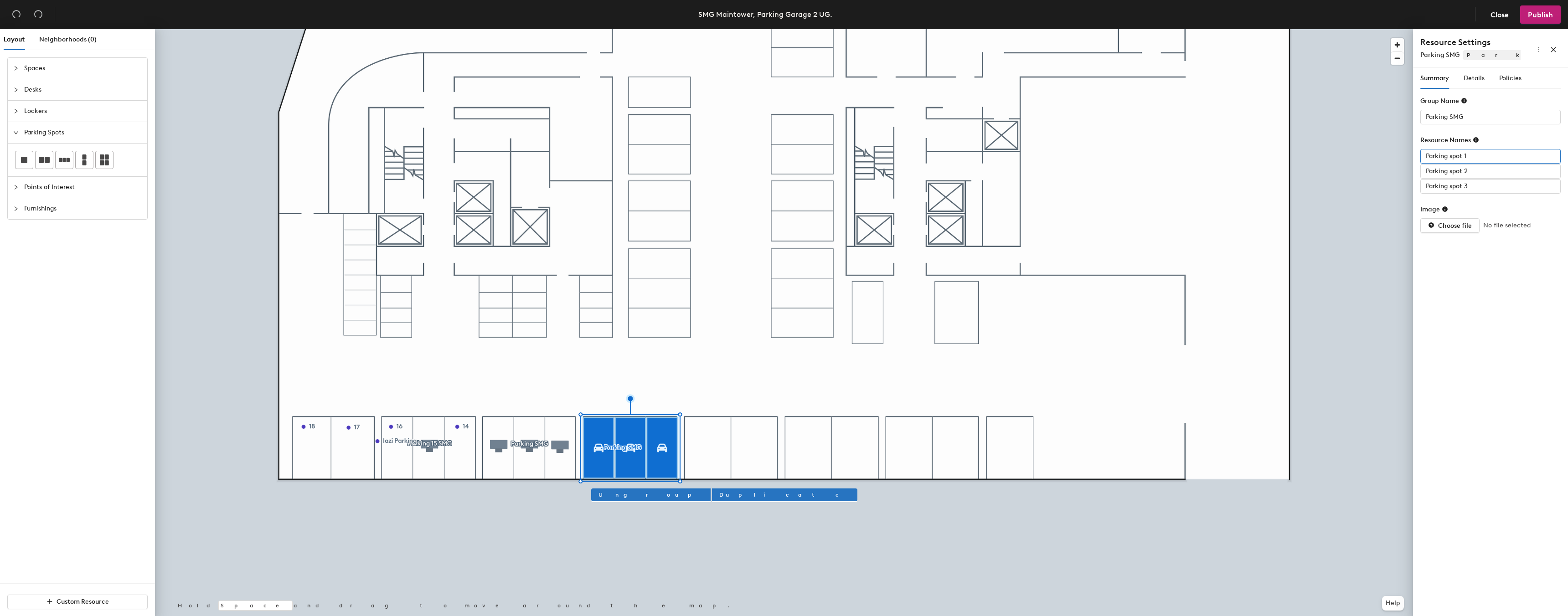
click at [1486, 153] on input "Parking spot 1" at bounding box center [1490, 157] width 140 height 15
type input "13"
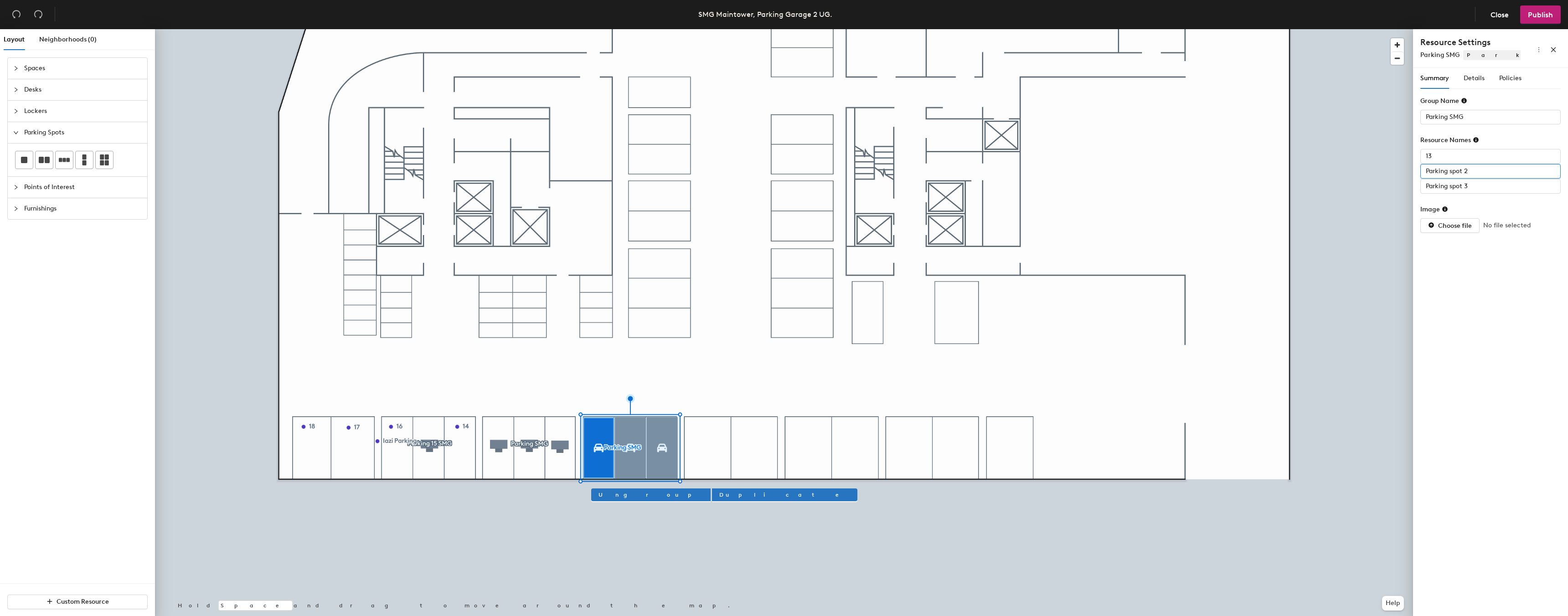
click at [1480, 169] on input "Parking spot 2" at bounding box center [1490, 171] width 140 height 15
type input "12"
click at [1465, 185] on input "Parking spot 3" at bounding box center [1490, 186] width 140 height 15
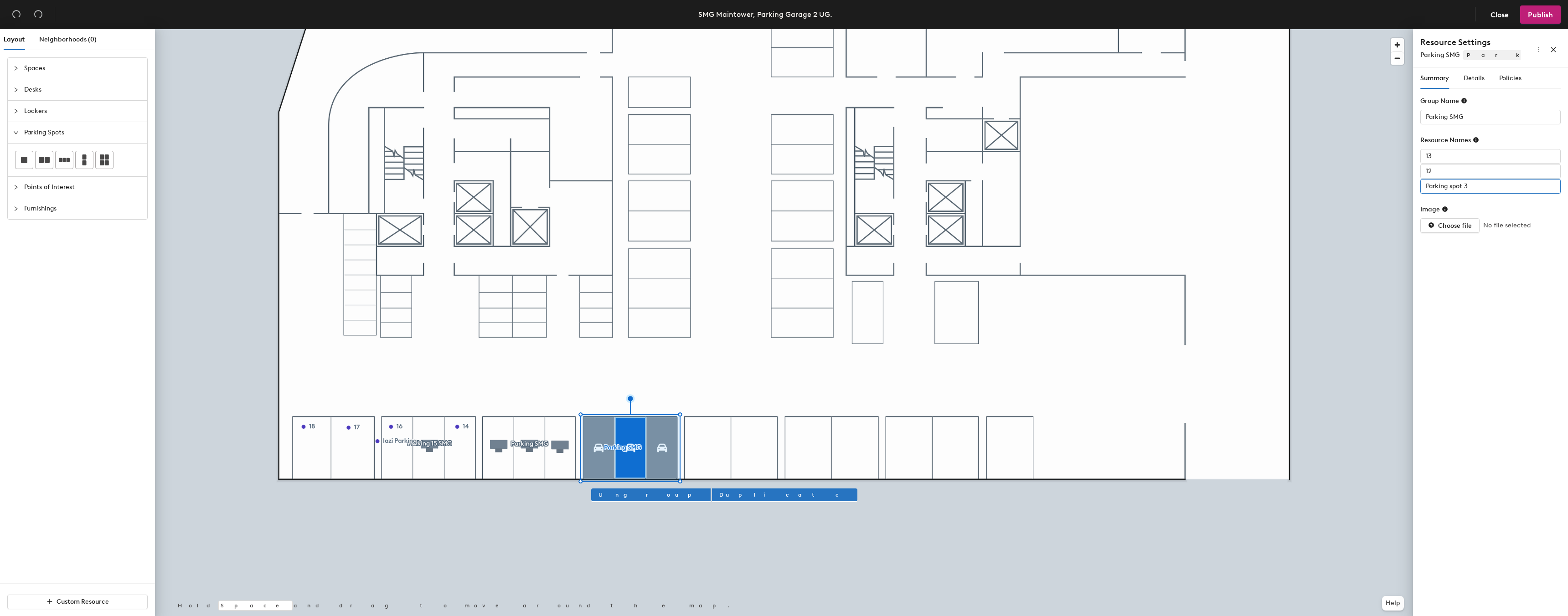
click at [1465, 185] on input "Parking spot 3" at bounding box center [1490, 186] width 140 height 15
type input "11"
click at [1470, 73] on div "Details" at bounding box center [1474, 78] width 21 height 21
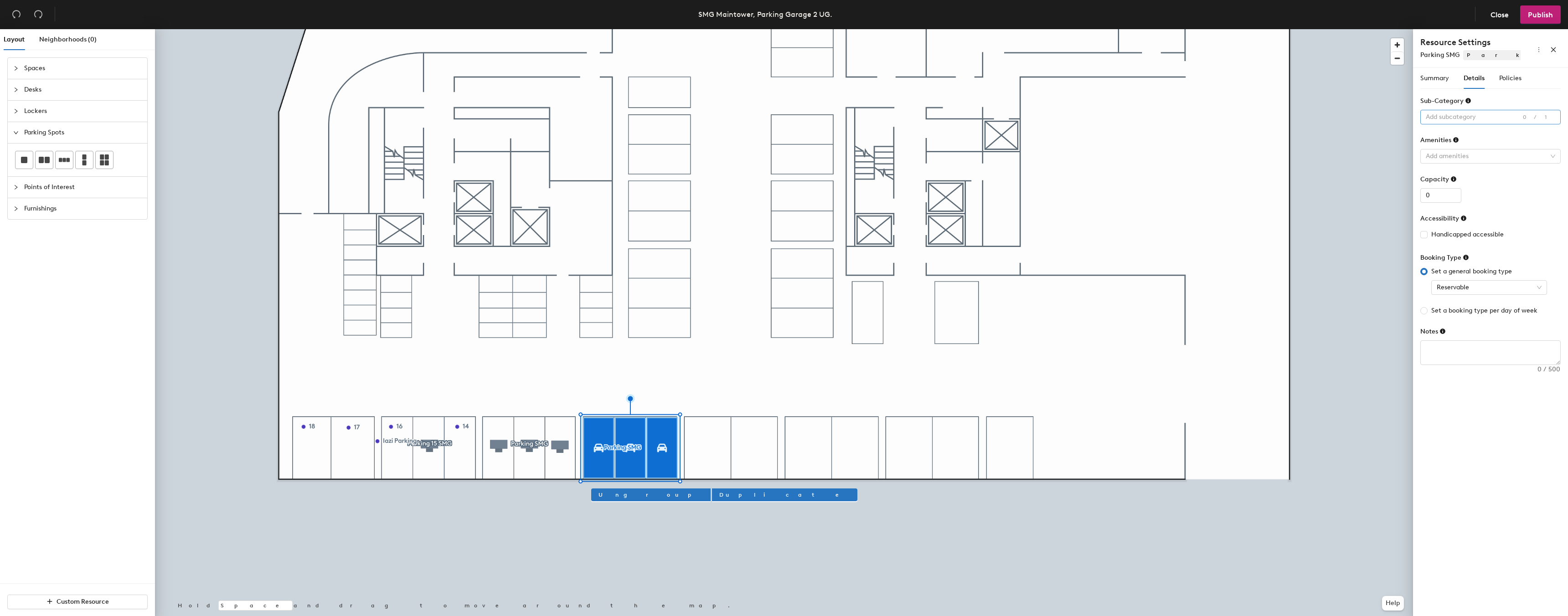
click at [1443, 113] on div at bounding box center [1486, 117] width 127 height 13
click at [1447, 137] on div "Electric vehicle (EV)" at bounding box center [1490, 137] width 126 height 13
click at [1510, 82] on span "Policies" at bounding box center [1509, 78] width 22 height 7
drag, startPoint x: 1552, startPoint y: 249, endPoint x: 1548, endPoint y: 260, distance: 11.7
click at [1552, 249] on span "button" at bounding box center [1550, 250] width 20 height 10
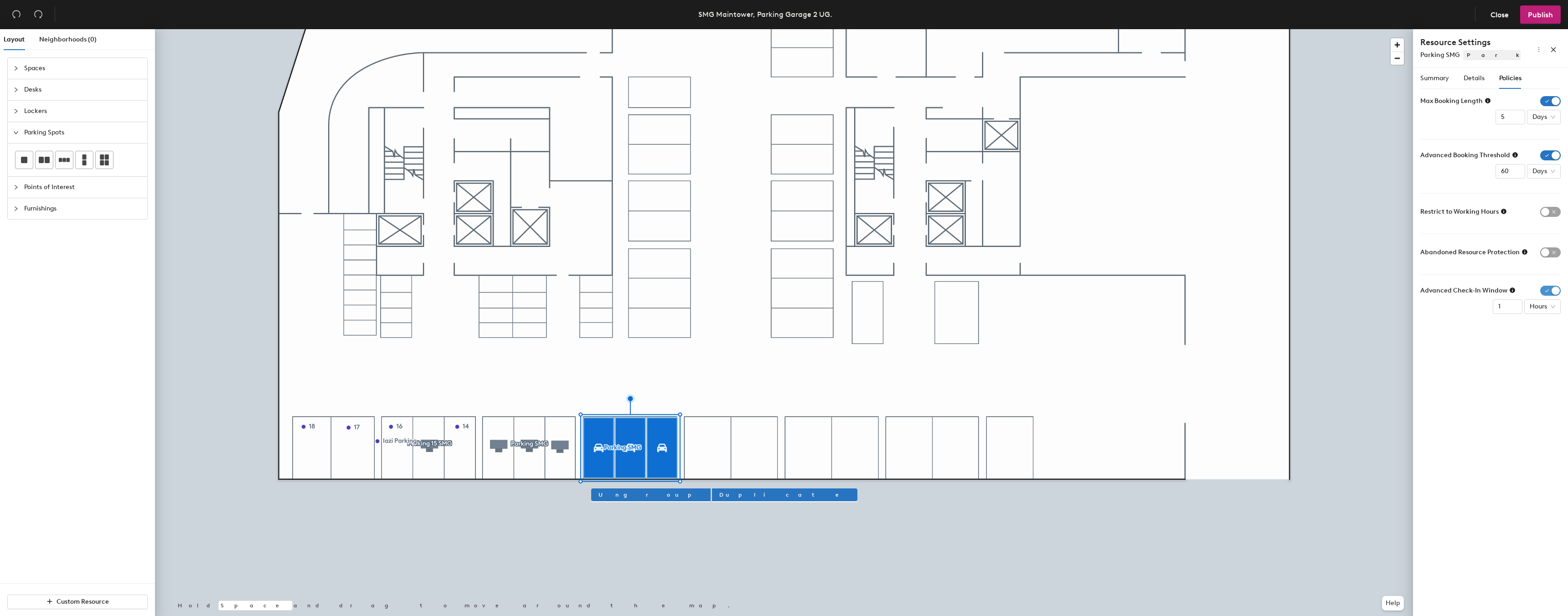
click at [1548, 295] on span "button" at bounding box center [1550, 290] width 20 height 10
drag, startPoint x: 1504, startPoint y: 115, endPoint x: 1489, endPoint y: 116, distance: 15.0
click at [1495, 116] on input "6" at bounding box center [1510, 117] width 29 height 15
drag, startPoint x: 1503, startPoint y: 114, endPoint x: 1499, endPoint y: 115, distance: 4.1
click at [1499, 115] on input "6" at bounding box center [1510, 117] width 29 height 15
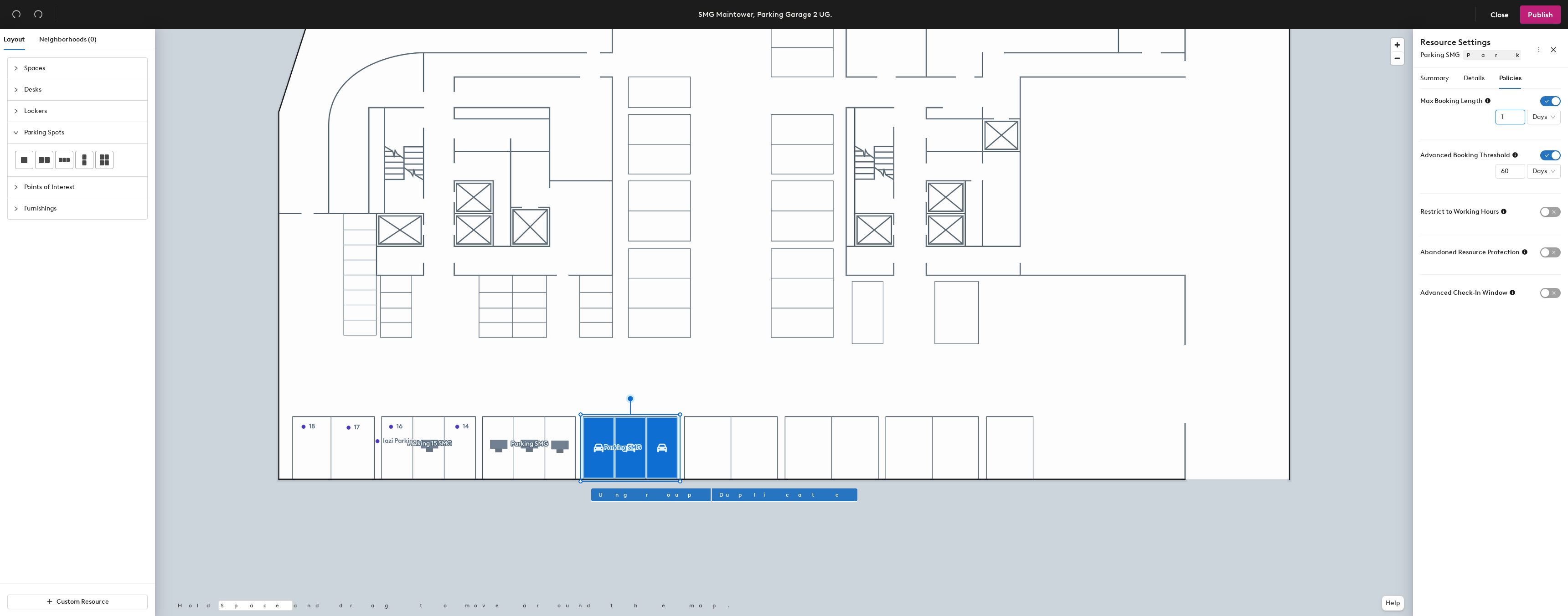
type input "1"
click at [1478, 123] on div "Max Booking Length 1 Days" at bounding box center [1490, 110] width 140 height 29
drag, startPoint x: 1507, startPoint y: 171, endPoint x: 1479, endPoint y: 171, distance: 28.0
click at [1479, 171] on div "Advanced Booking Threshold 60 Days" at bounding box center [1490, 164] width 140 height 29
type input "30"
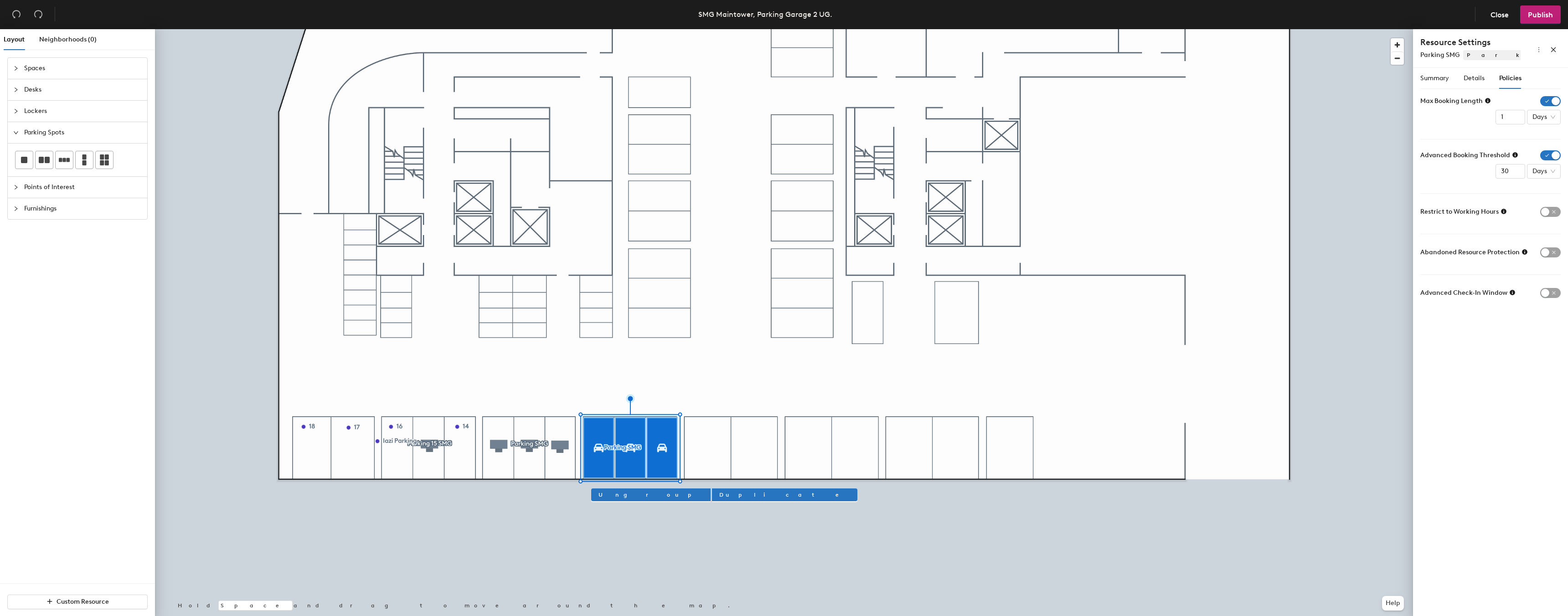
click at [1442, 166] on div "Advanced Booking Threshold 30 Days" at bounding box center [1490, 164] width 140 height 29
click at [1544, 12] on span "Publish" at bounding box center [1540, 15] width 25 height 9
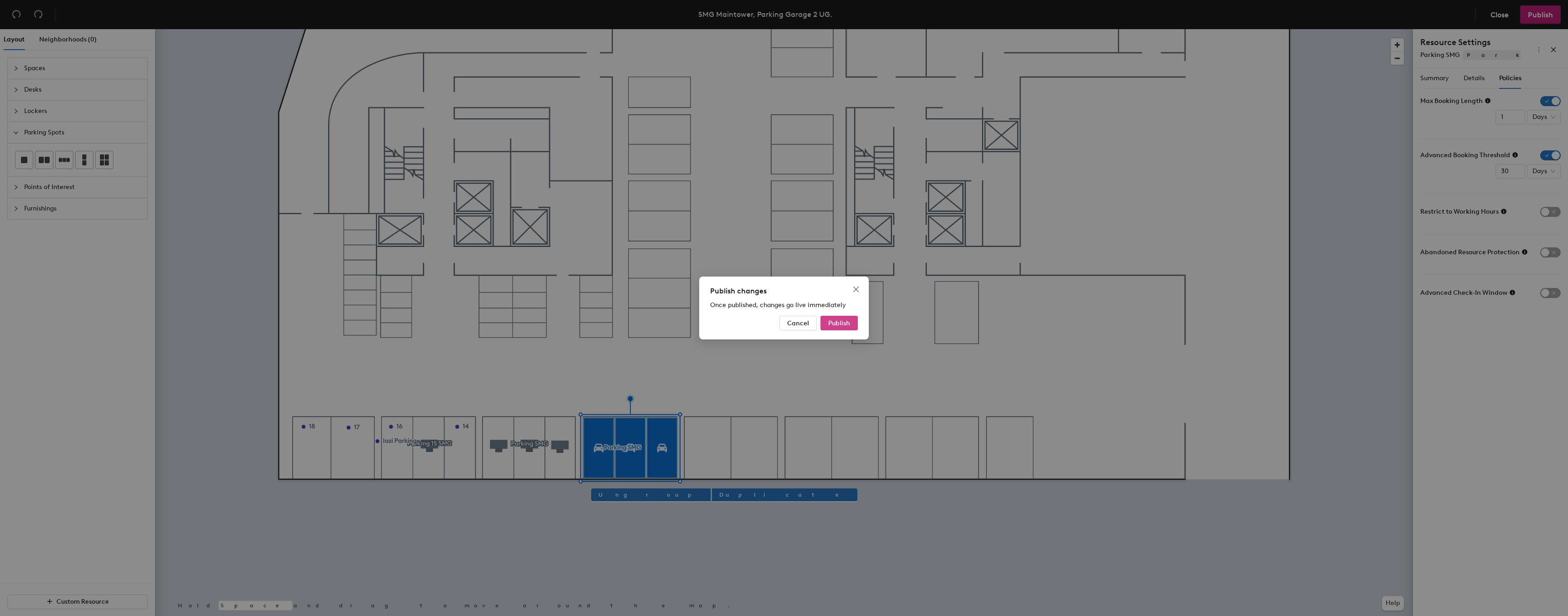
click at [834, 321] on span "Publish" at bounding box center [839, 322] width 22 height 7
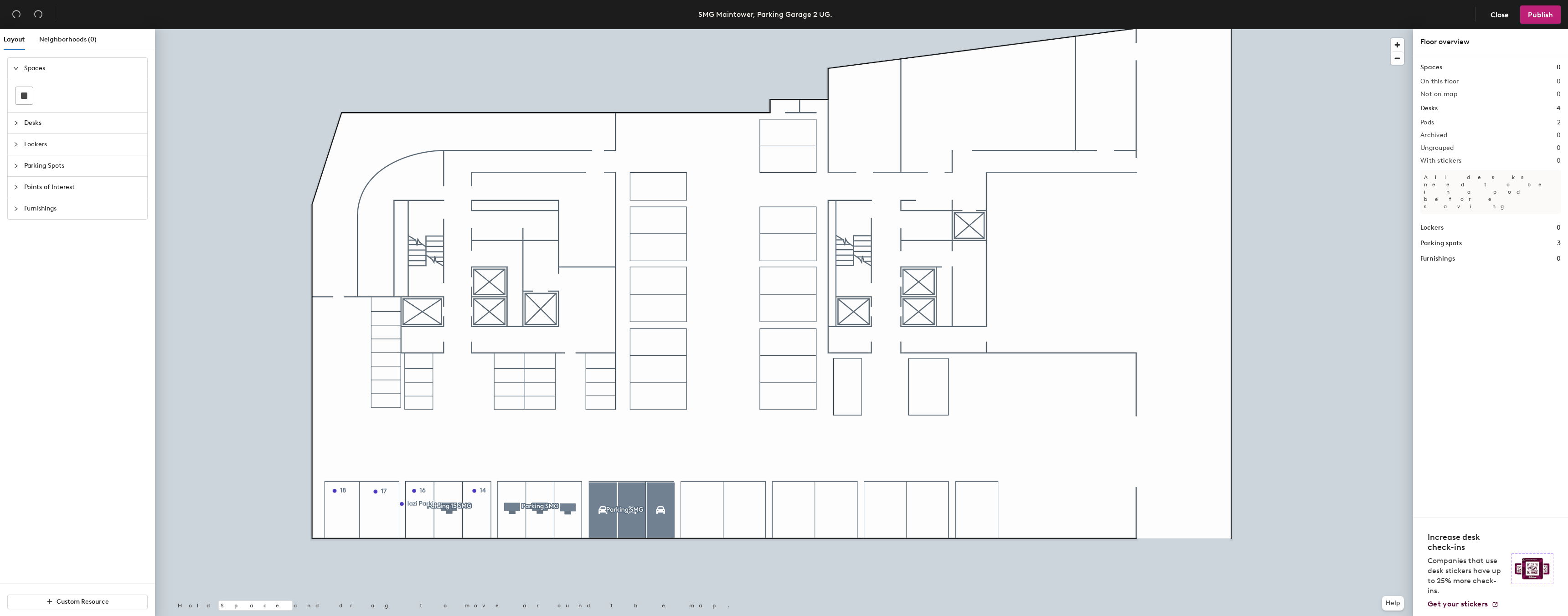
click at [33, 170] on span "Parking Spots" at bounding box center [83, 166] width 118 height 21
click at [25, 163] on div at bounding box center [24, 159] width 17 height 17
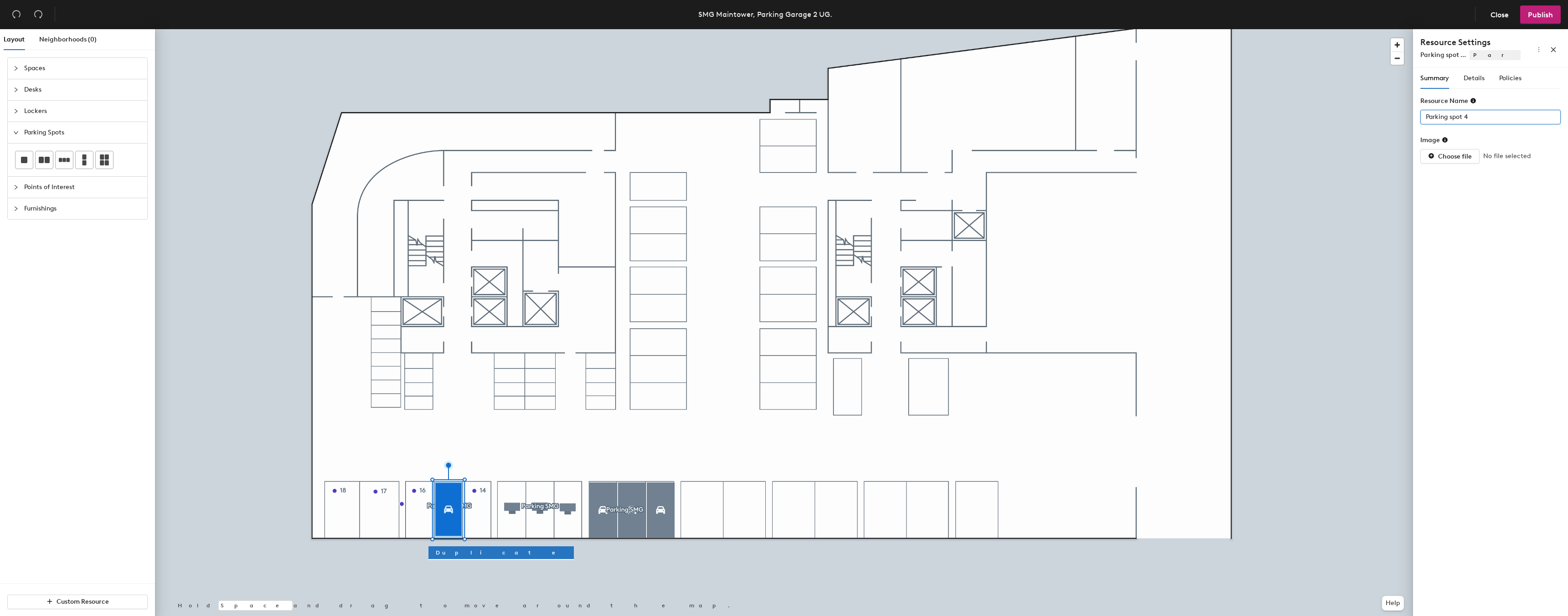
click at [1478, 118] on input "Parking spot 4" at bounding box center [1490, 117] width 140 height 15
type input "Parking 15"
click at [1464, 73] on div "Details" at bounding box center [1474, 78] width 21 height 10
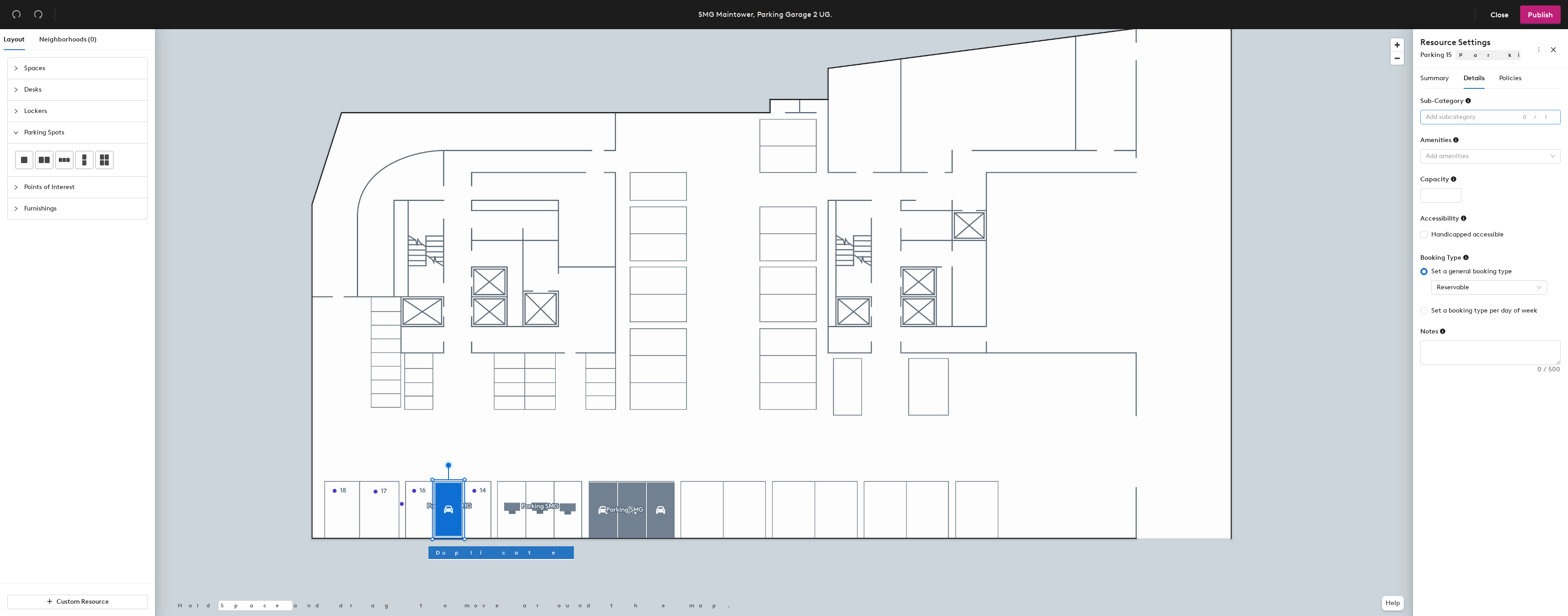
click at [1465, 113] on div at bounding box center [1486, 117] width 127 height 13
click at [1468, 102] on icon at bounding box center [1468, 100] width 6 height 6
drag, startPoint x: 1455, startPoint y: 287, endPoint x: 1452, endPoint y: 295, distance: 8.5
click at [1455, 286] on span "Reservable" at bounding box center [1489, 287] width 104 height 14
click at [1454, 331] on div "Assigned" at bounding box center [1489, 335] width 101 height 10
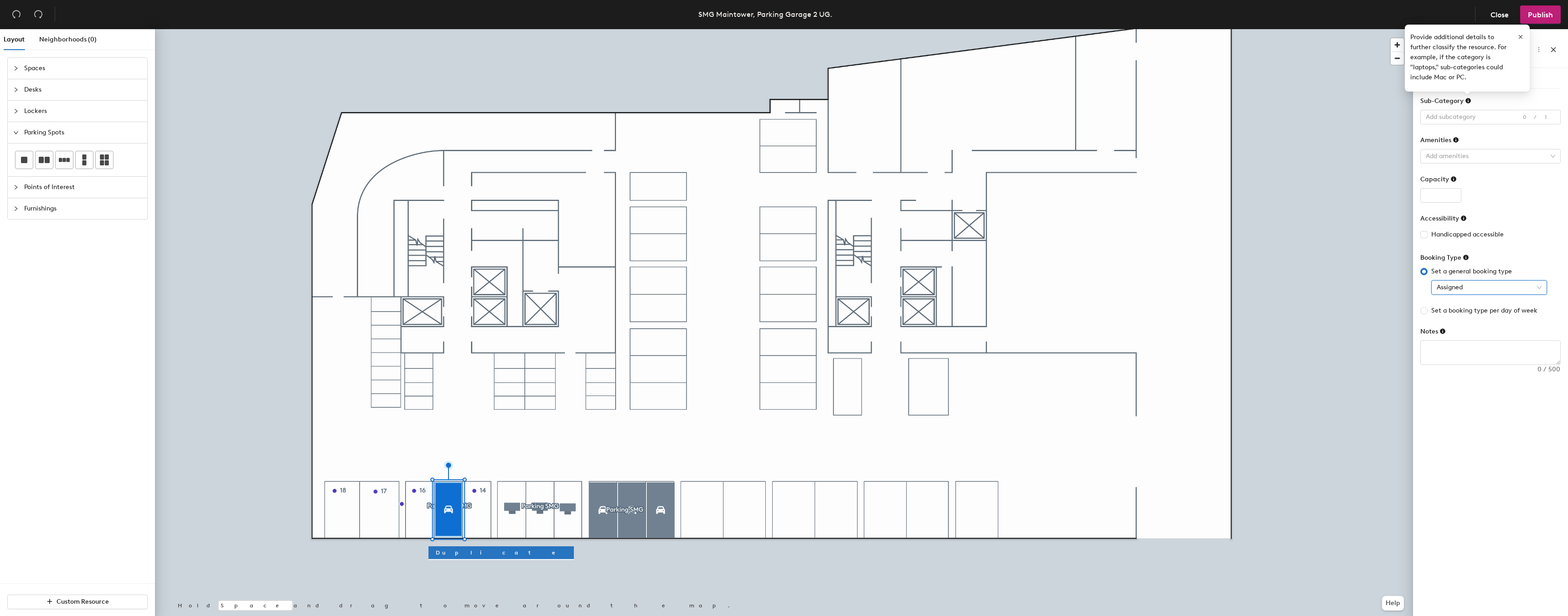
click at [1497, 256] on div "Booking Type" at bounding box center [1490, 259] width 140 height 14
click at [1518, 37] on icon "button" at bounding box center [1521, 37] width 7 height 7
click at [1507, 76] on span "Policies" at bounding box center [1509, 78] width 22 height 7
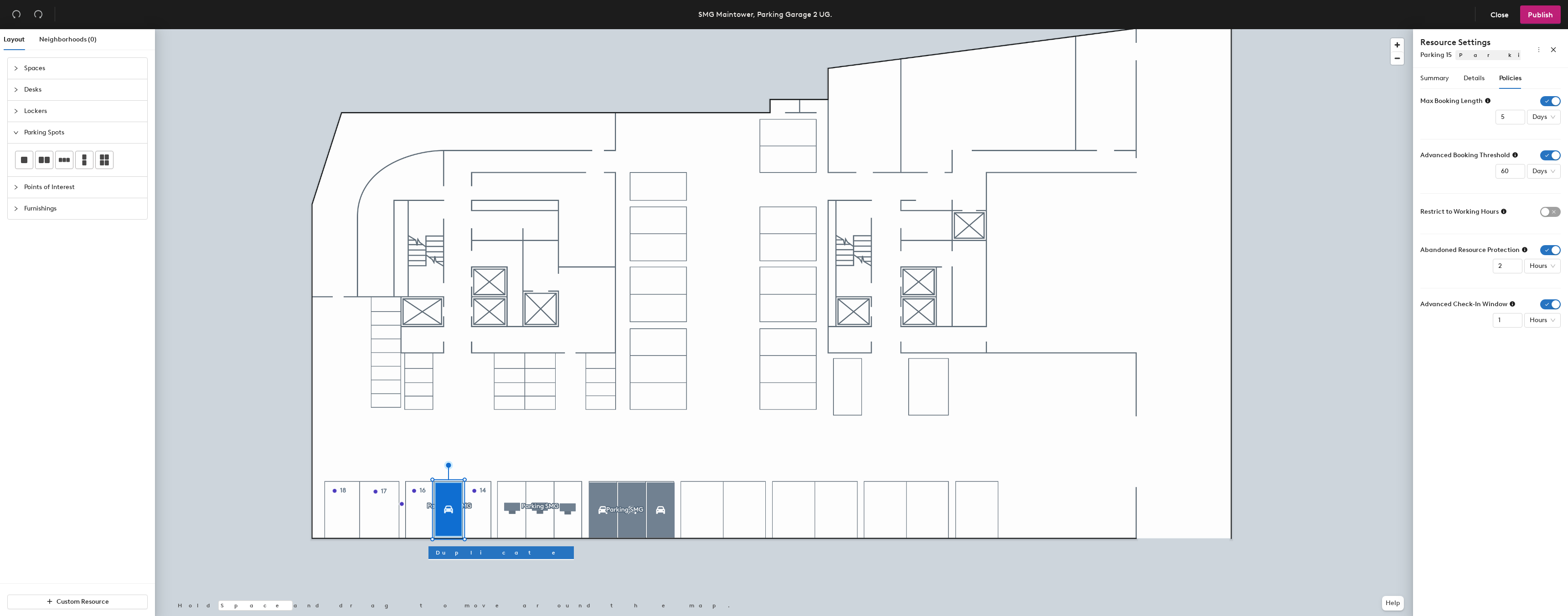
drag, startPoint x: 1549, startPoint y: 251, endPoint x: 1551, endPoint y: 259, distance: 8.2
click at [1549, 251] on span "button" at bounding box center [1550, 250] width 20 height 10
click at [1555, 287] on span "button" at bounding box center [1550, 290] width 20 height 10
click at [1544, 103] on span "button" at bounding box center [1550, 101] width 20 height 10
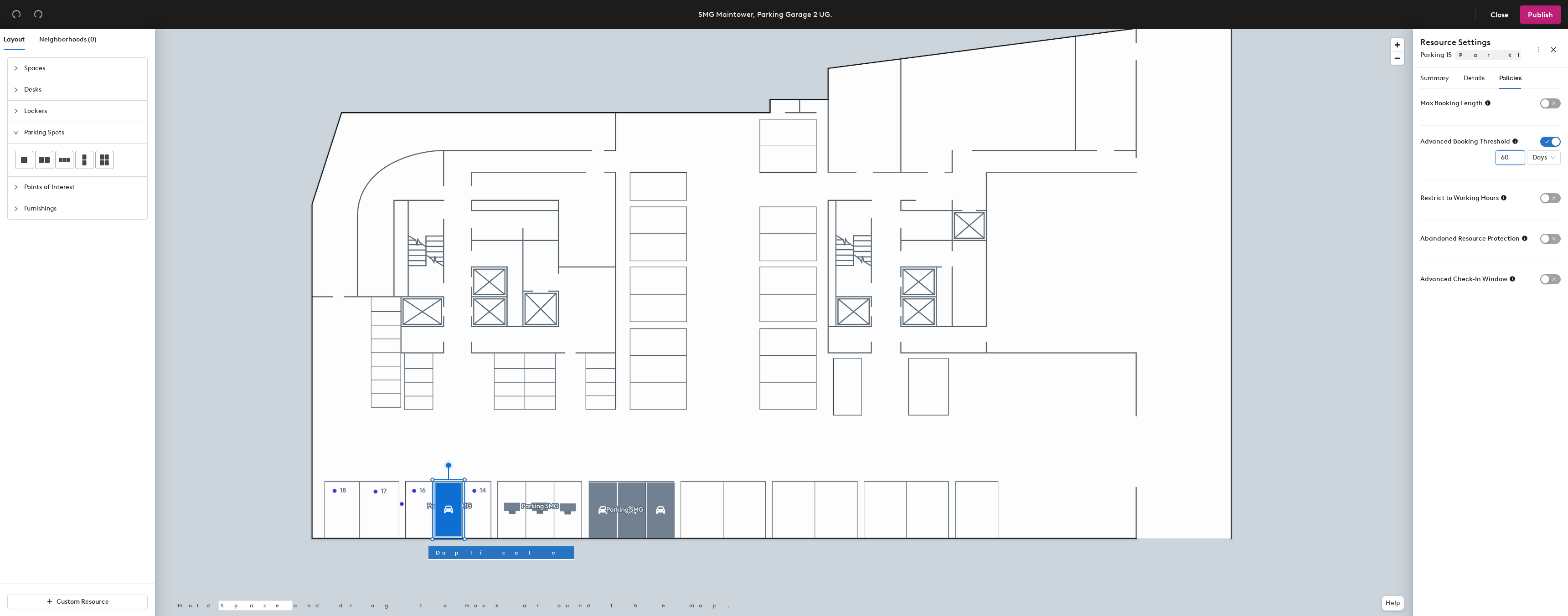
drag, startPoint x: 1509, startPoint y: 156, endPoint x: 1490, endPoint y: 157, distance: 19.0
click at [1490, 157] on div "Advanced Booking Threshold 60 Days" at bounding box center [1490, 151] width 140 height 29
type input "30"
click at [1424, 166] on form "Max Booking Length Advanced Booking Threshold 30 Days Restrict to Working Hours…" at bounding box center [1490, 191] width 140 height 190
click at [1432, 79] on span "Summary" at bounding box center [1434, 78] width 29 height 7
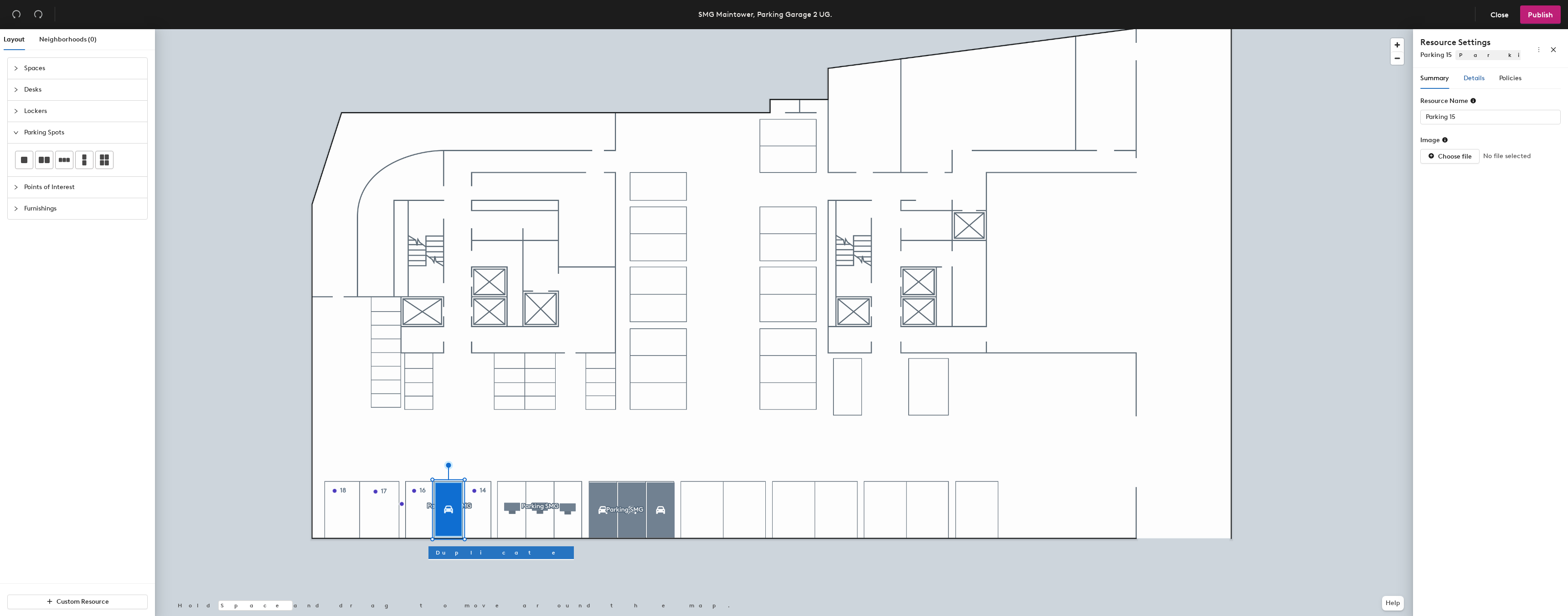
click at [1470, 80] on span "Details" at bounding box center [1474, 78] width 21 height 7
click at [1437, 357] on textarea at bounding box center [1490, 352] width 140 height 24
click at [1482, 288] on span "Assigned" at bounding box center [1489, 287] width 104 height 14
type textarea "Assigned to Simon Herrmann"
click at [1465, 334] on div "Assigned" at bounding box center [1489, 335] width 101 height 10
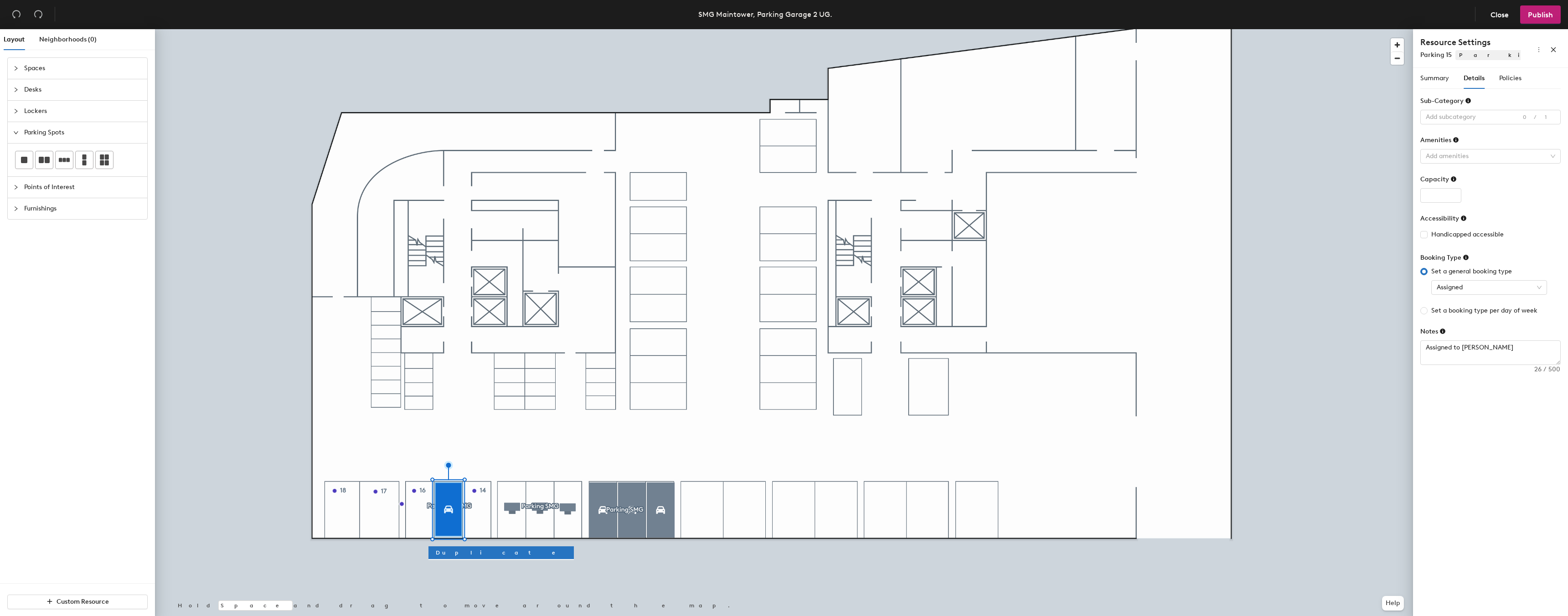
click at [1465, 258] on icon at bounding box center [1465, 257] width 6 height 6
click at [1425, 312] on input "Set a booking type per day of week" at bounding box center [1424, 310] width 7 height 7
radio input "true"
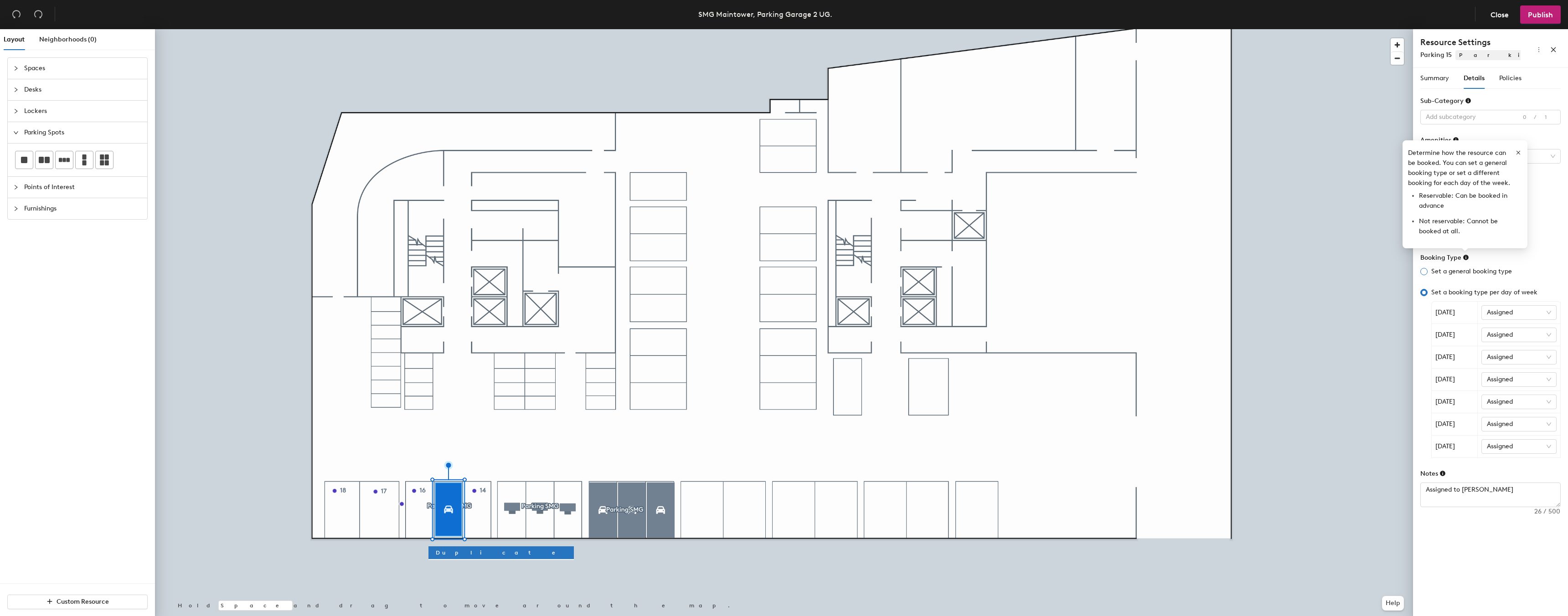
click at [1425, 274] on input "Set a general booking type" at bounding box center [1424, 271] width 7 height 7
radio input "true"
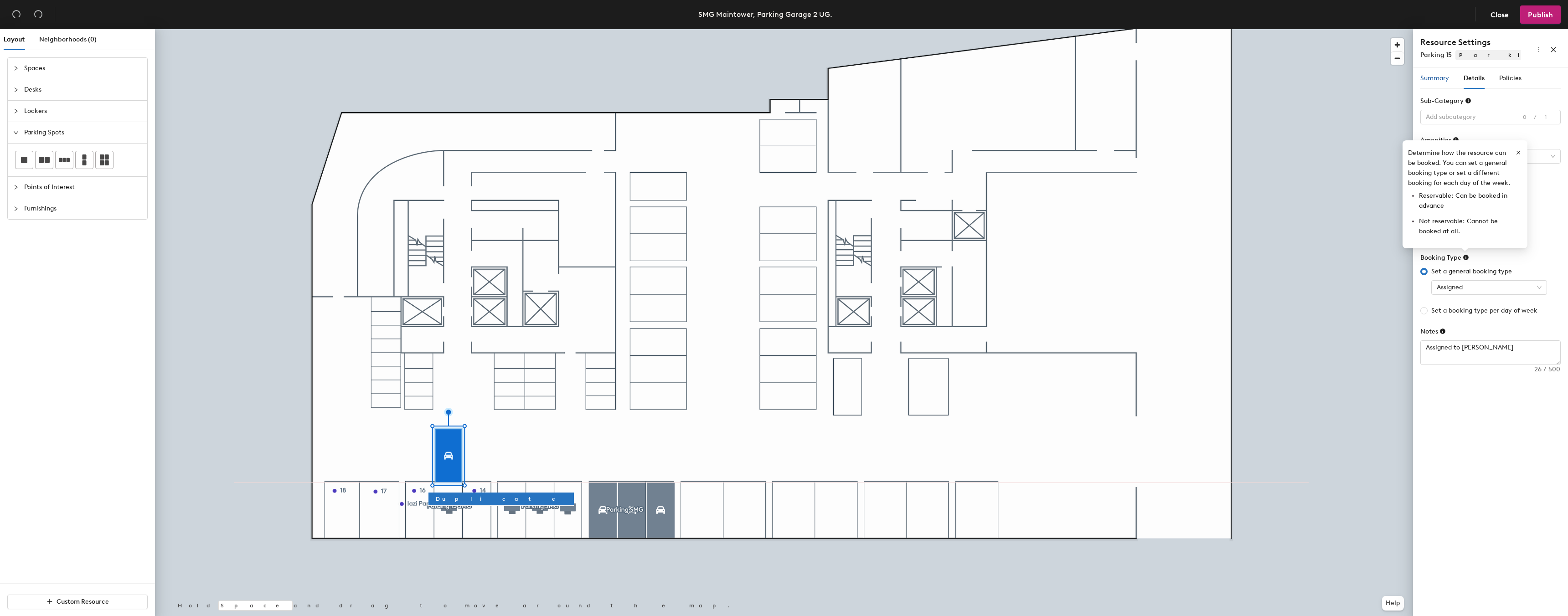
click at [1441, 81] on span "Summary" at bounding box center [1434, 78] width 29 height 7
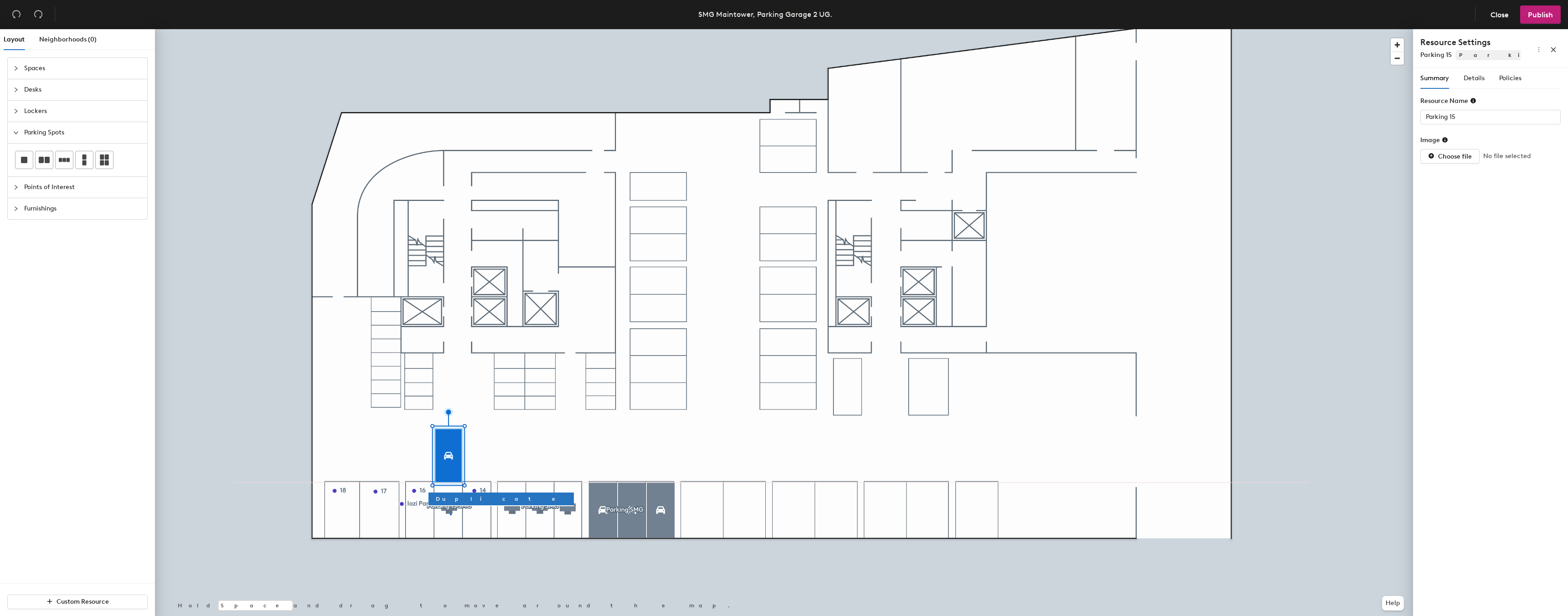
click at [450, 29] on div at bounding box center [784, 29] width 1258 height 0
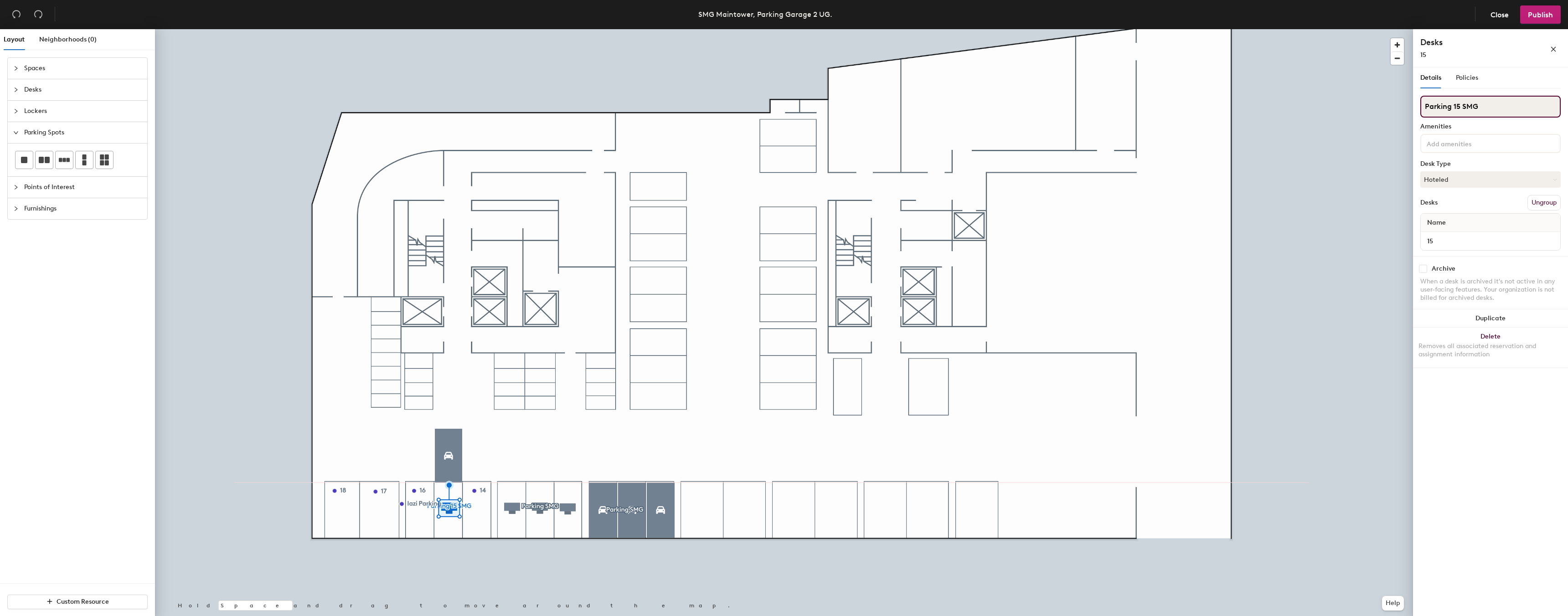
click at [1446, 106] on input "Parking 15 SMG" at bounding box center [1490, 106] width 140 height 22
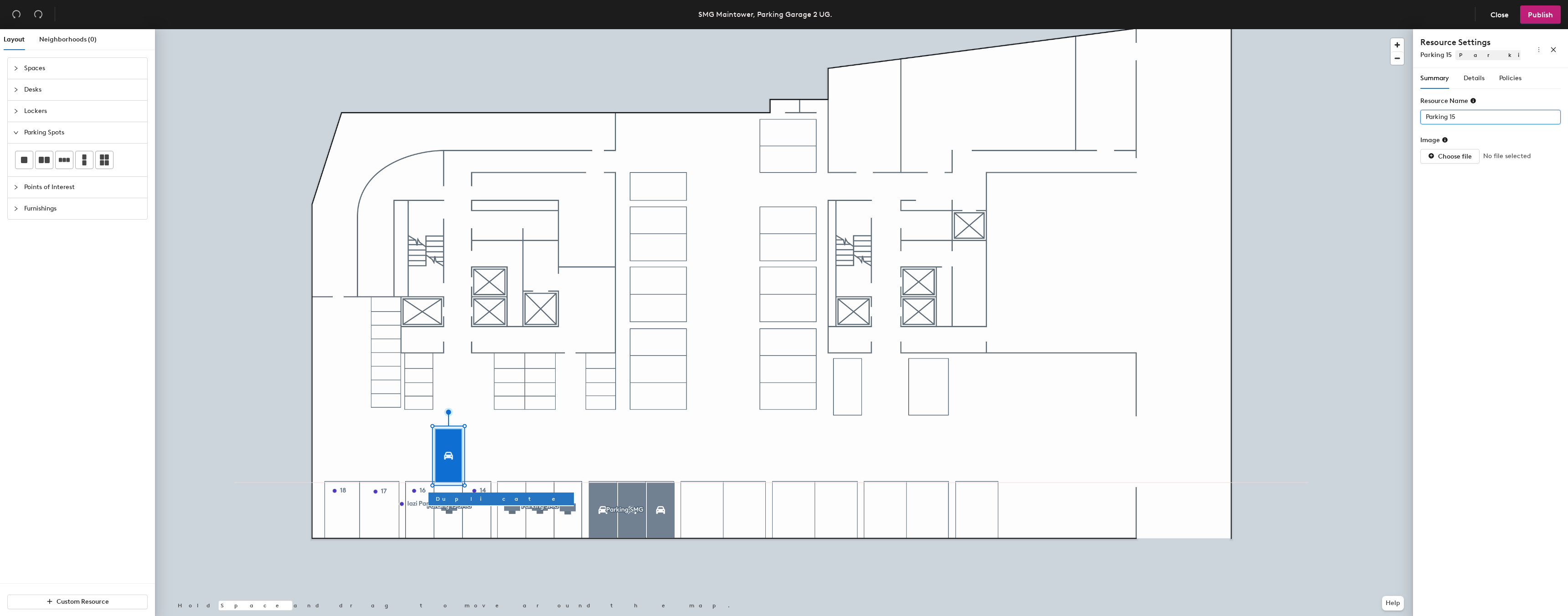
click at [1448, 117] on input "Parking 15" at bounding box center [1490, 117] width 140 height 15
paste input "SMG"
type input "Parking 15 SMG"
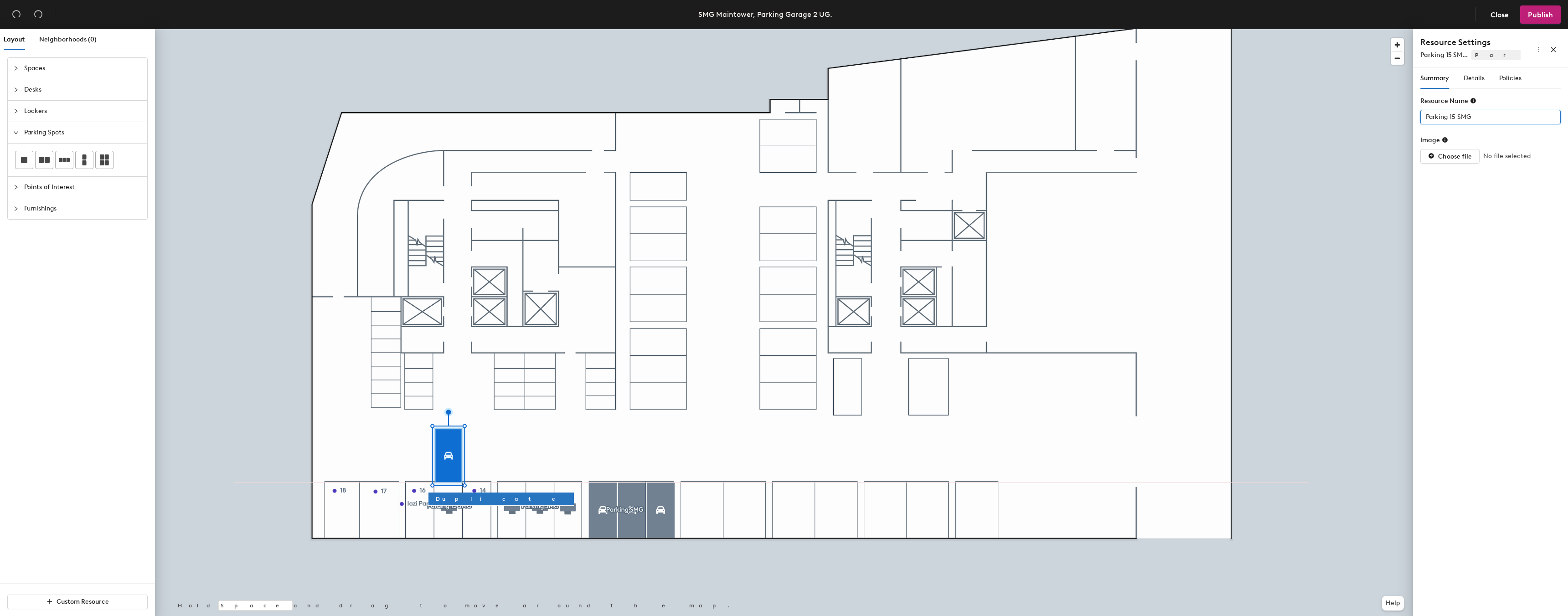
drag, startPoint x: 1459, startPoint y: 113, endPoint x: 1497, endPoint y: 114, distance: 38.0
click at [1496, 114] on input "Parking 15 SMG" at bounding box center [1490, 117] width 140 height 15
click at [1464, 117] on input "Parking SMG, 15" at bounding box center [1490, 117] width 140 height 15
click at [1473, 117] on input "Parking SMG, 15" at bounding box center [1490, 117] width 140 height 15
drag, startPoint x: 1467, startPoint y: 116, endPoint x: 1494, endPoint y: 109, distance: 27.9
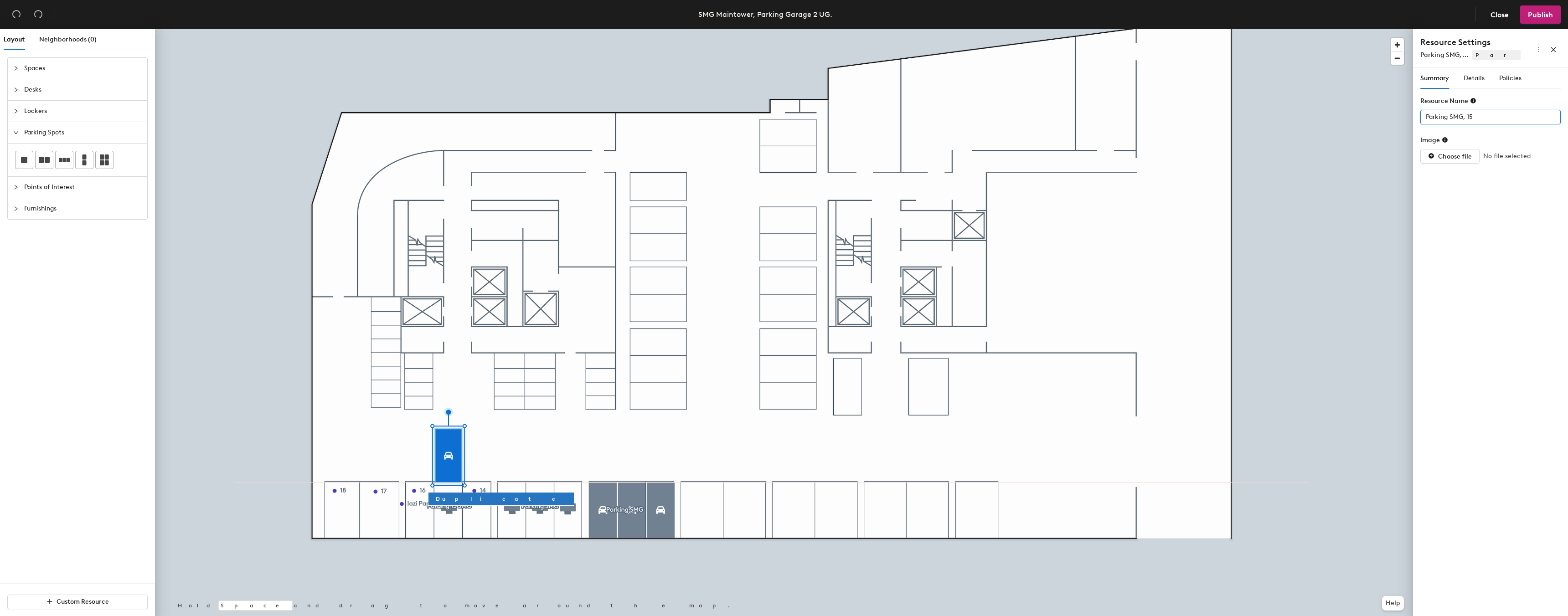
click at [1467, 115] on input "Parking SMG, 15" at bounding box center [1490, 117] width 140 height 15
type input "Parking SMG, 15"
click at [1538, 15] on span "Publish" at bounding box center [1540, 15] width 25 height 9
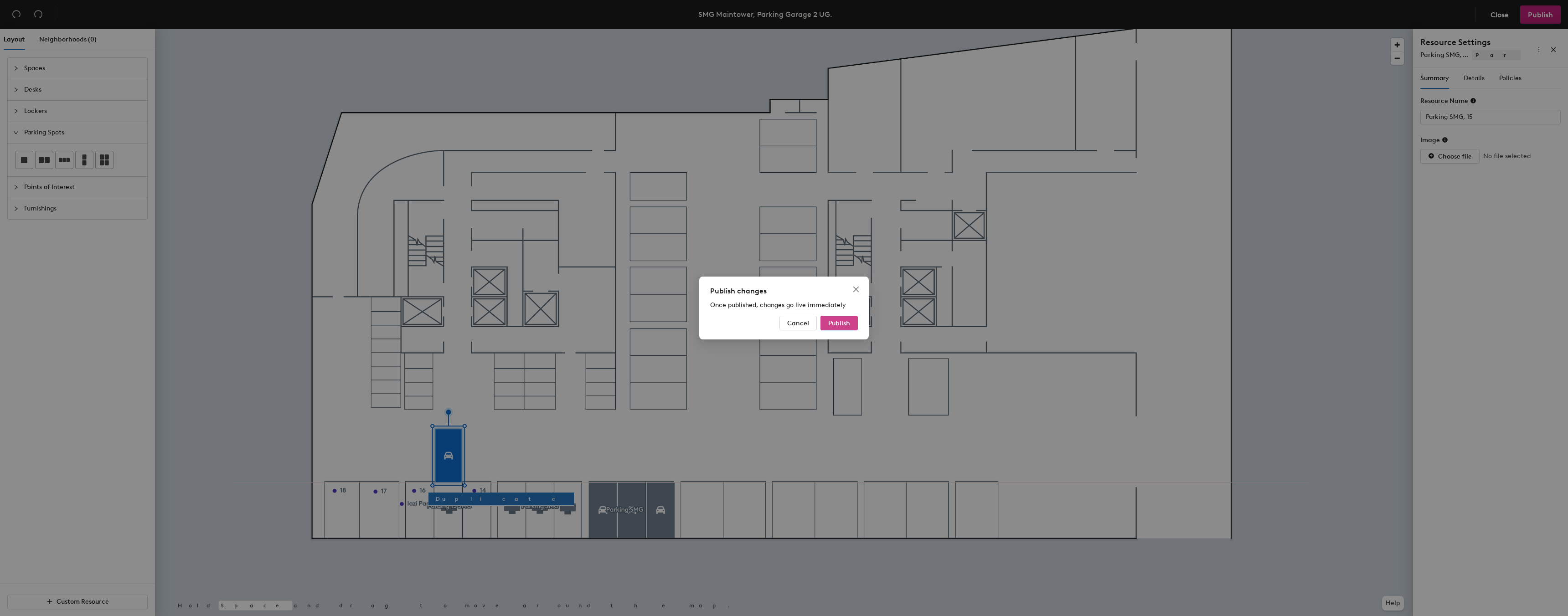
click at [827, 320] on button "Publish" at bounding box center [839, 323] width 38 height 15
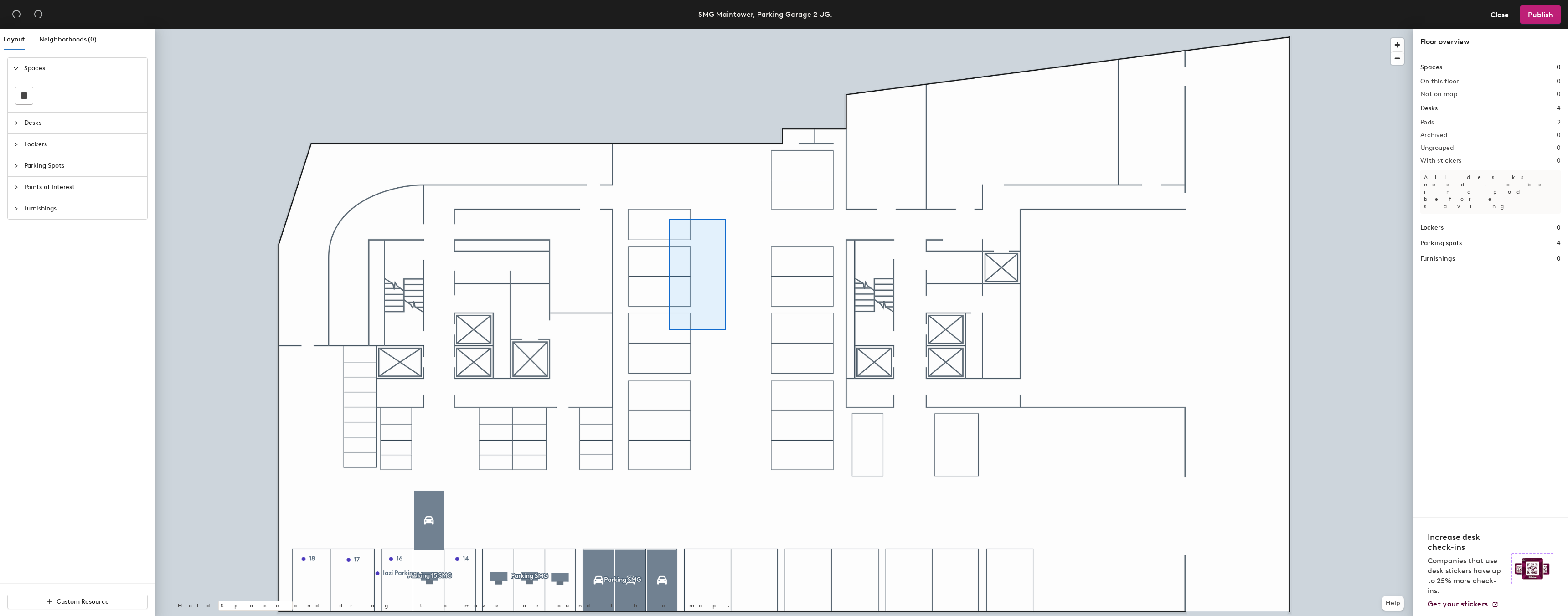
click at [716, 29] on div at bounding box center [784, 29] width 1258 height 0
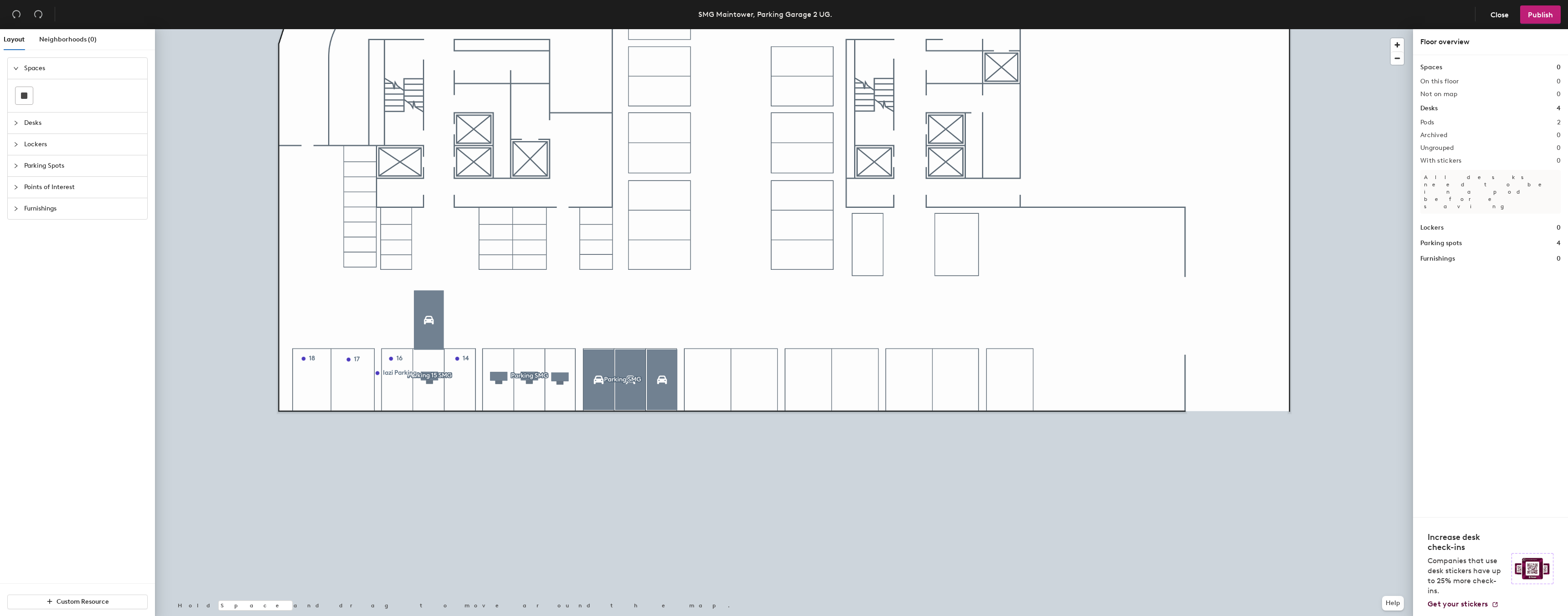
click at [430, 29] on div at bounding box center [784, 29] width 1258 height 0
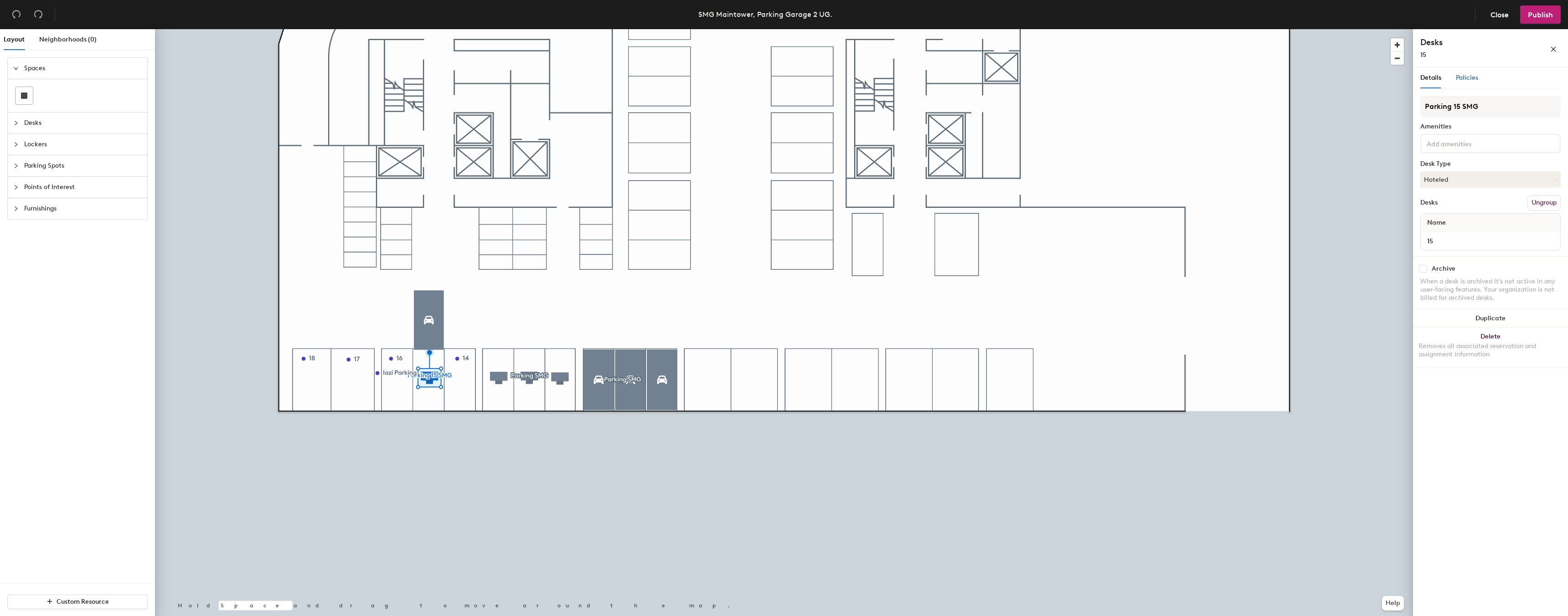
click at [1456, 81] on span "Policies" at bounding box center [1466, 77] width 22 height 7
click at [1431, 79] on span "Details" at bounding box center [1431, 77] width 21 height 7
click at [1499, 335] on button "Delete Removes all associated reservation and assignment information" at bounding box center [1490, 347] width 155 height 40
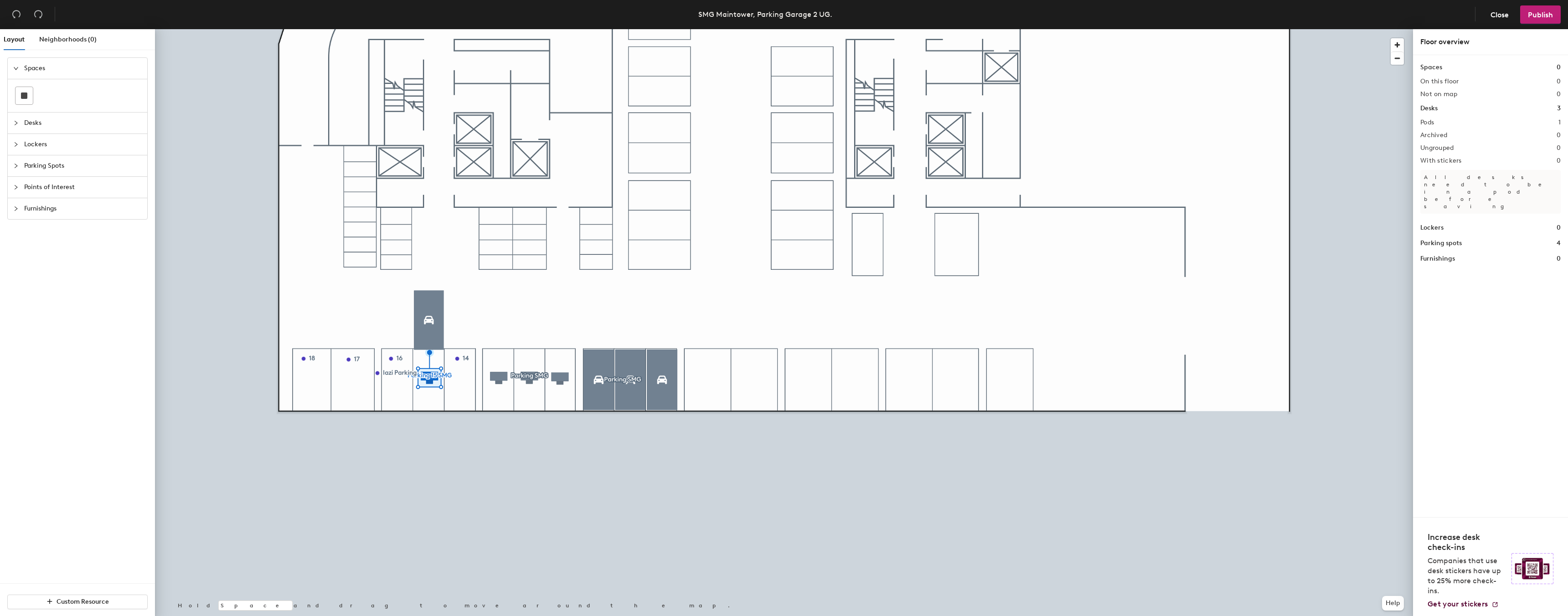
click at [396, 29] on div at bounding box center [784, 29] width 1258 height 0
click at [433, 29] on div at bounding box center [784, 29] width 1258 height 0
click at [371, 29] on div at bounding box center [784, 29] width 1258 height 0
click at [438, 29] on div at bounding box center [784, 29] width 1258 height 0
click at [64, 193] on span "Points of Interest" at bounding box center [83, 188] width 118 height 21
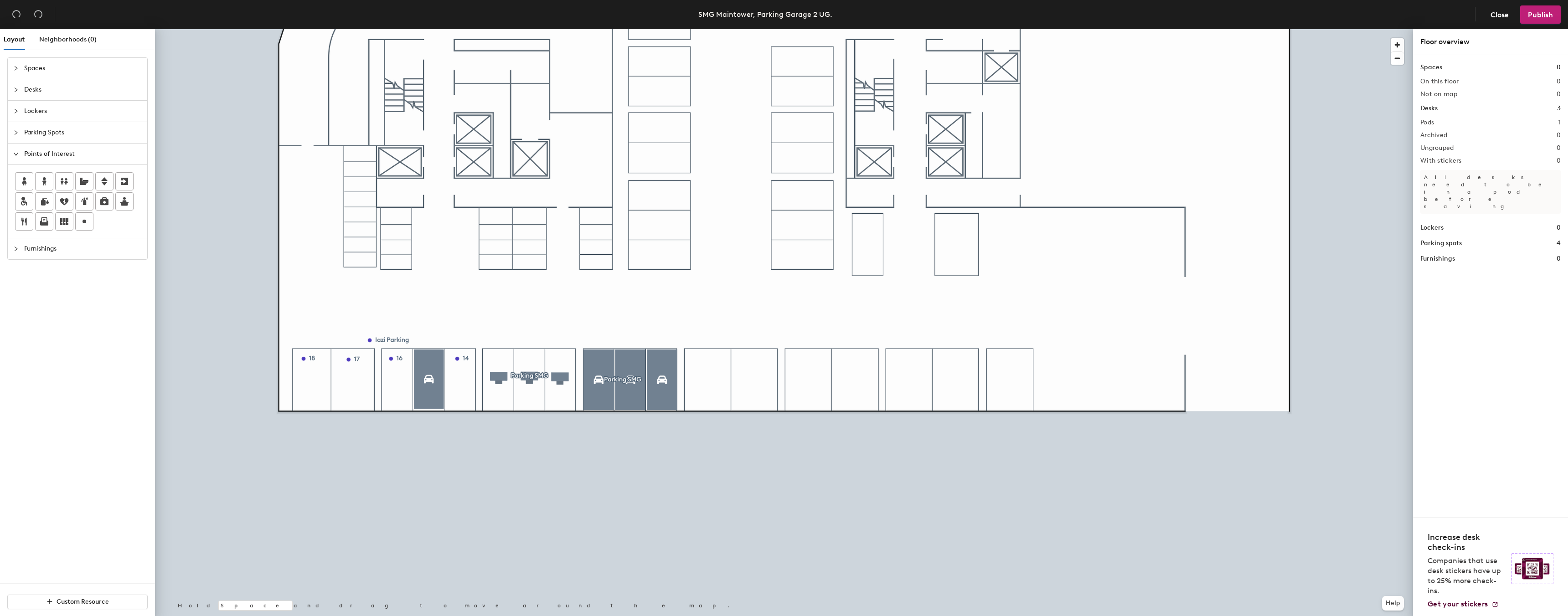
click at [27, 245] on span "Furnishings" at bounding box center [83, 249] width 118 height 21
click at [30, 127] on span "Parking Spots" at bounding box center [83, 133] width 118 height 21
click at [16, 132] on icon "expanded" at bounding box center [16, 132] width 6 height 6
click at [1535, 18] on span "Publish" at bounding box center [1540, 15] width 25 height 9
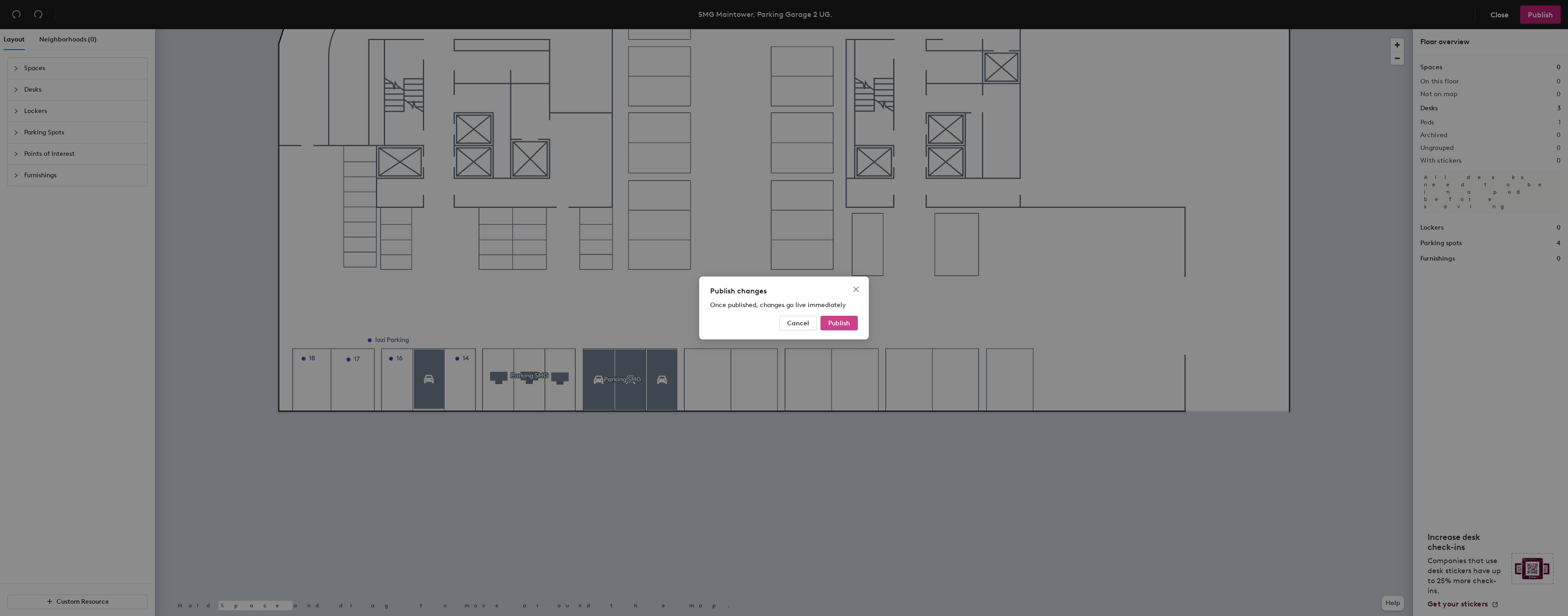
click at [842, 325] on span "Publish" at bounding box center [839, 322] width 22 height 7
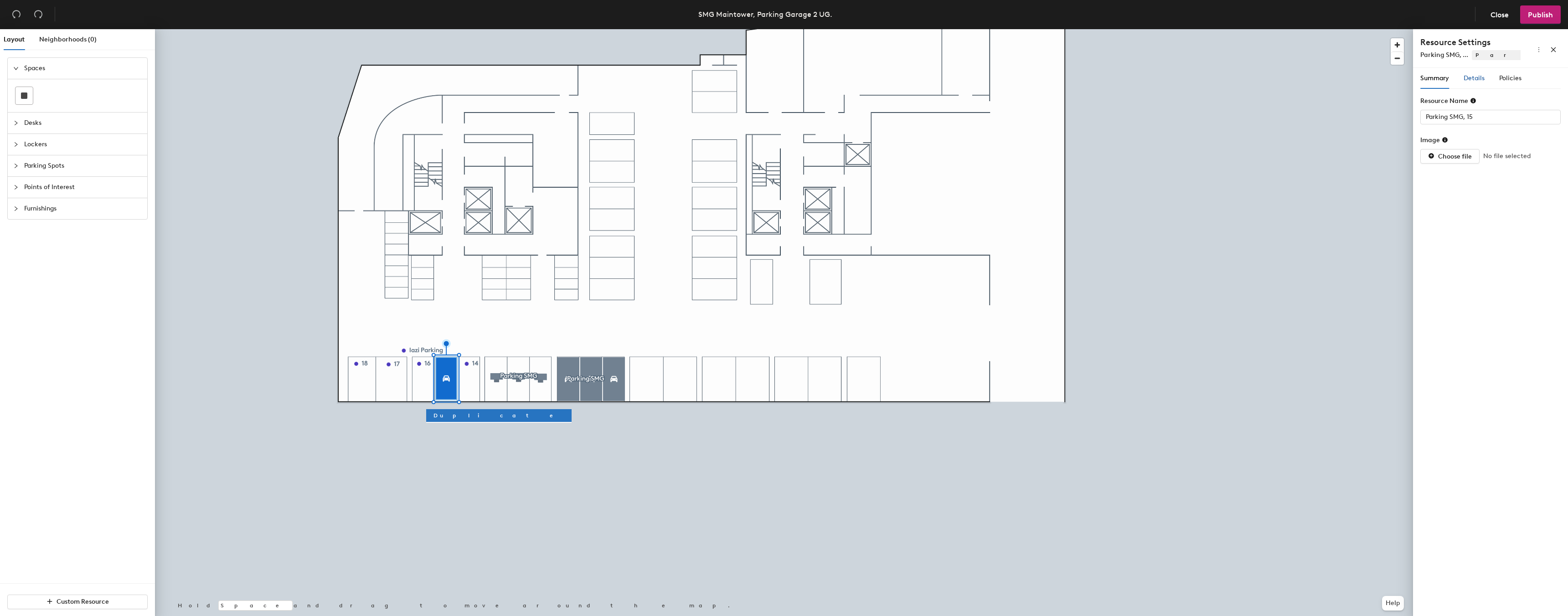
click at [1469, 80] on span "Details" at bounding box center [1474, 78] width 21 height 7
click at [1478, 350] on textarea "Assigned to Simon Herrmann" at bounding box center [1490, 352] width 140 height 24
paste textarea
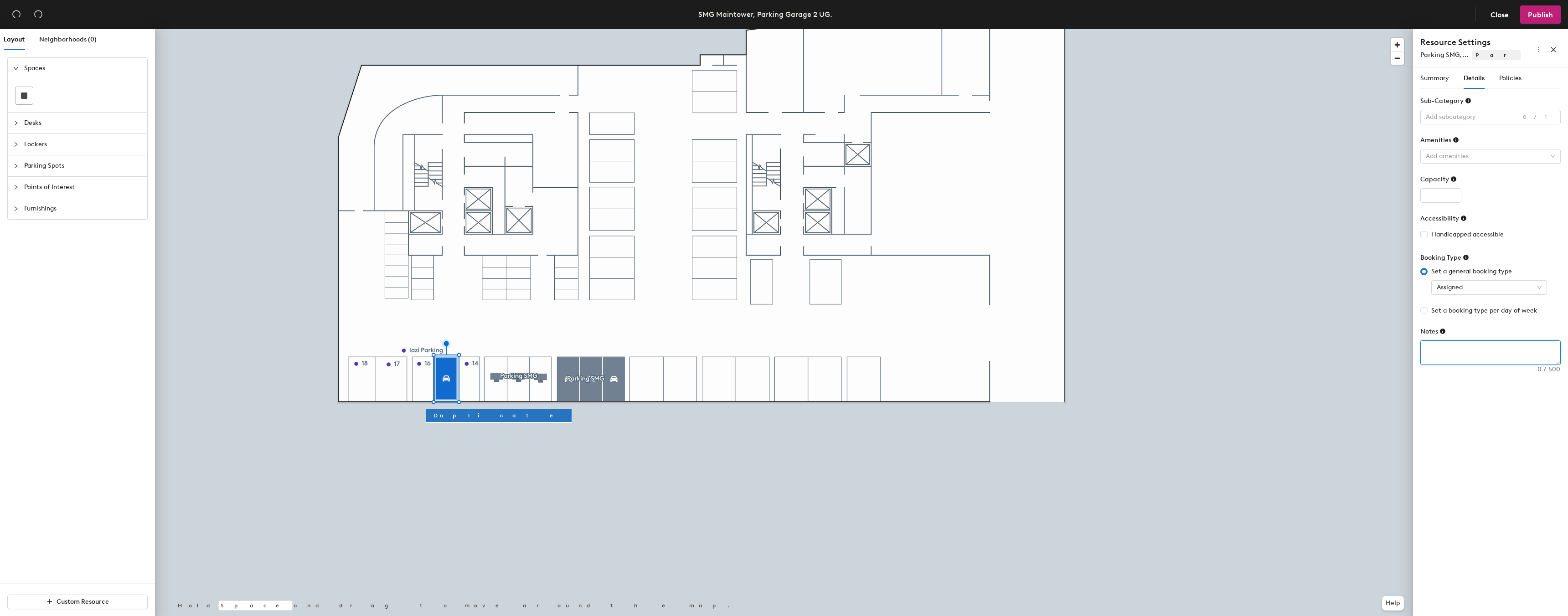
paste textarea
click at [1435, 356] on textarea at bounding box center [1490, 352] width 140 height 24
click at [1464, 353] on textarea at bounding box center [1490, 352] width 140 height 24
paste textarea "Agreement RE with IAZI. The parking space is assigned to Simon Herrmann."
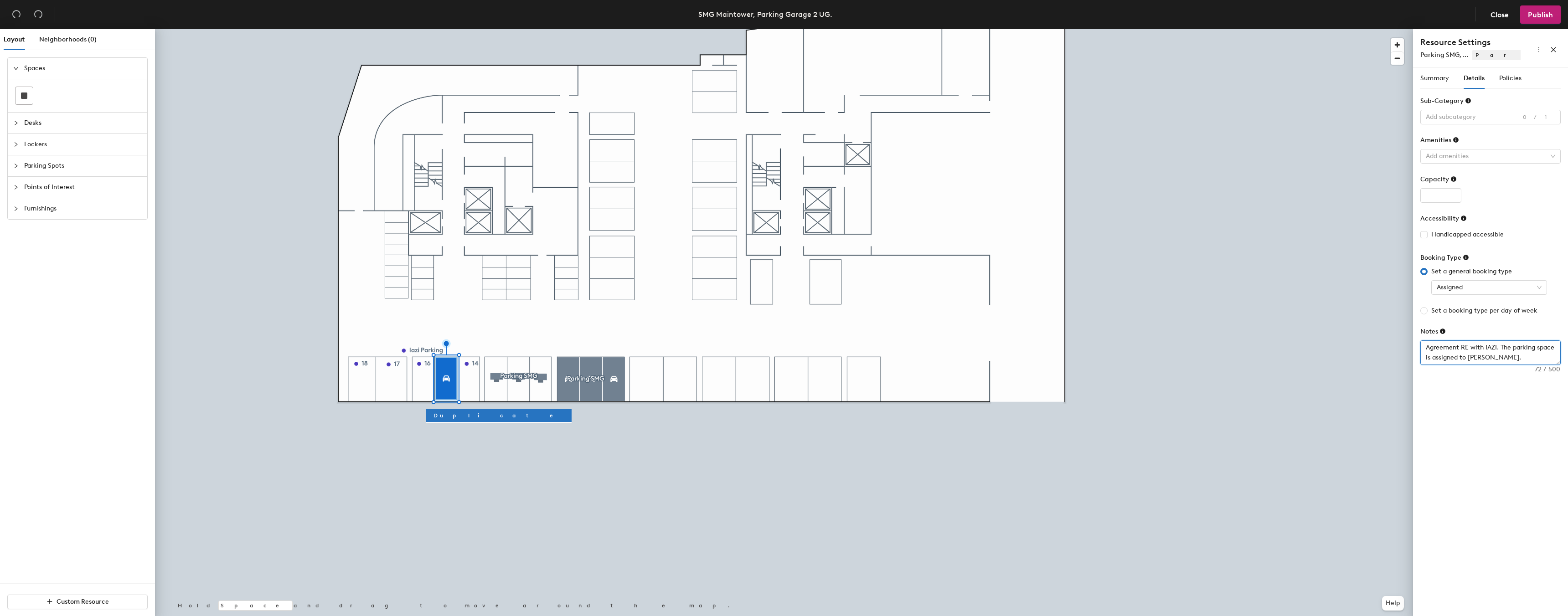
type textarea "Agreement RE with IAZI. The parking space is assigned to Simon Herrmann."
drag, startPoint x: 1526, startPoint y: 75, endPoint x: 1517, endPoint y: 77, distance: 9.2
click at [1525, 75] on div "Summary Details Policies" at bounding box center [1490, 78] width 140 height 21
click at [1516, 77] on span "Policies" at bounding box center [1509, 78] width 22 height 7
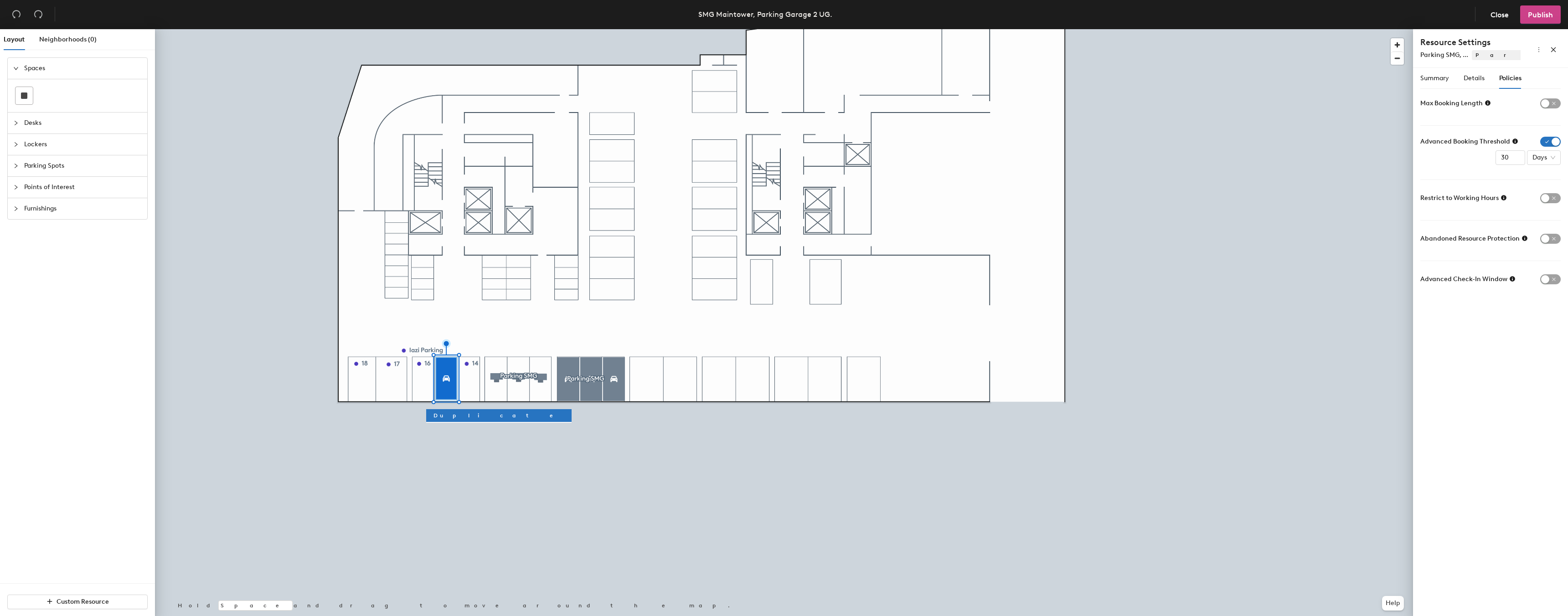
click at [1536, 20] on button "Publish" at bounding box center [1540, 15] width 41 height 18
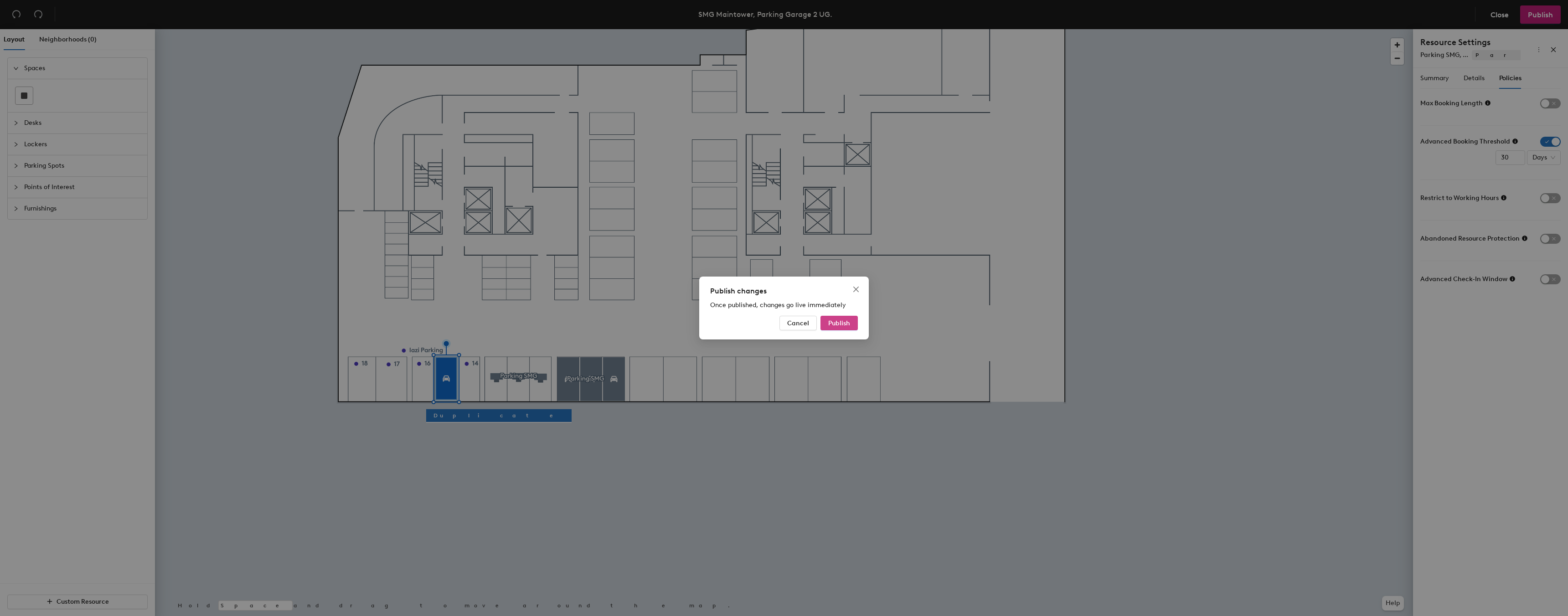
click at [846, 322] on span "Publish" at bounding box center [839, 322] width 22 height 7
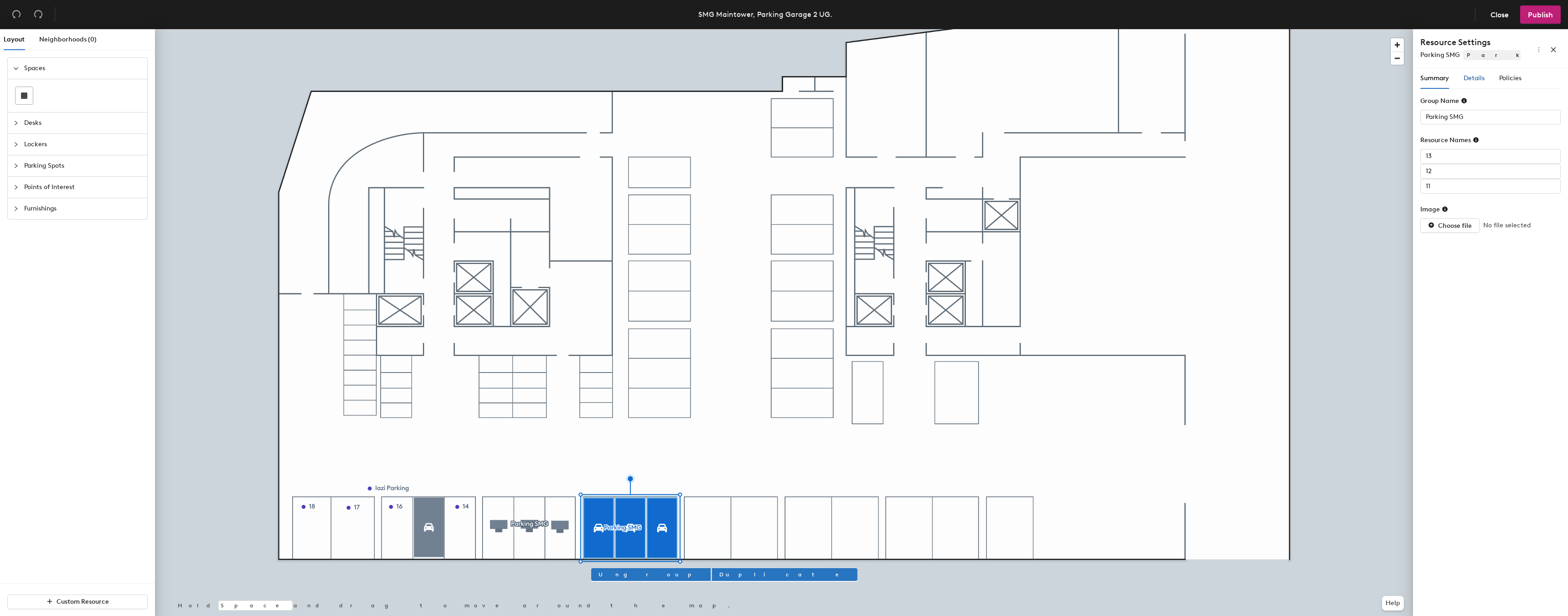
click at [1471, 79] on span "Details" at bounding box center [1474, 78] width 21 height 7
click at [1474, 283] on span "Reservable" at bounding box center [1489, 287] width 104 height 14
drag, startPoint x: 1467, startPoint y: 305, endPoint x: 1454, endPoint y: 288, distance: 21.4
click at [1467, 305] on div "Reservable" at bounding box center [1489, 306] width 101 height 10
click at [1464, 259] on icon at bounding box center [1466, 258] width 7 height 7
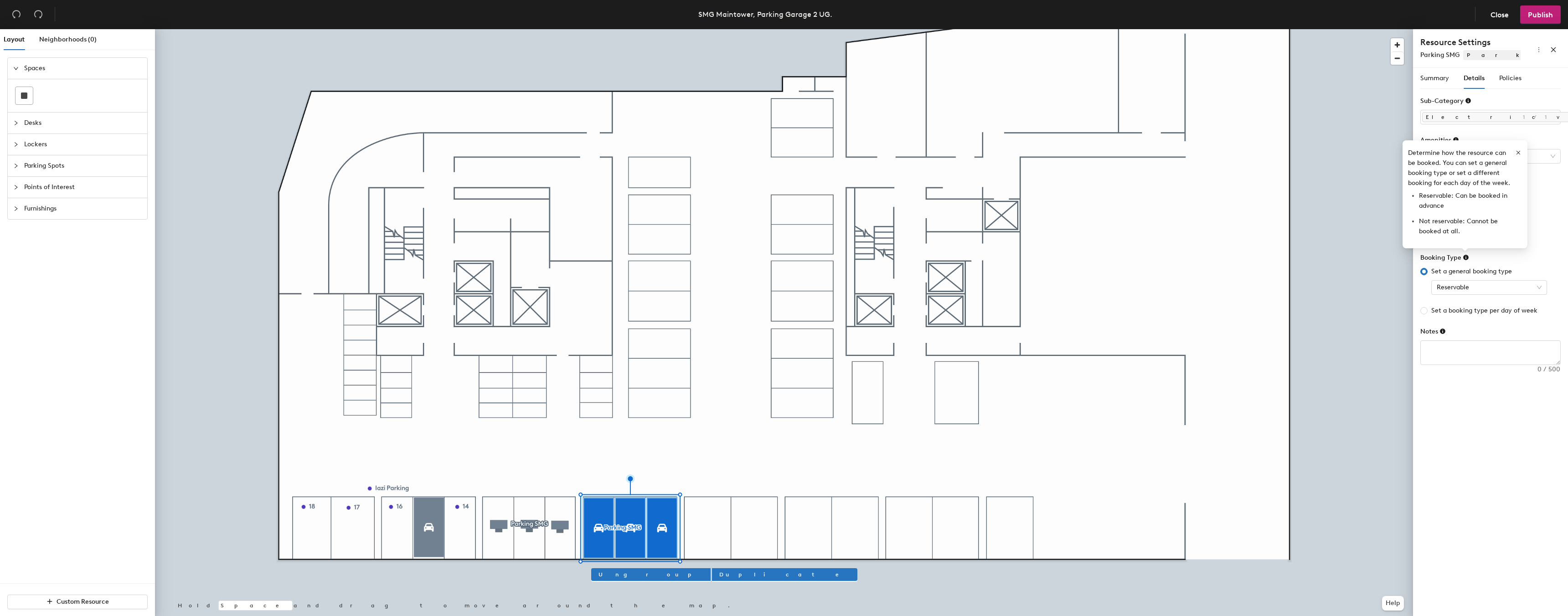
click at [1465, 257] on icon at bounding box center [1465, 257] width 6 height 6
click at [1504, 79] on span "Policies" at bounding box center [1509, 78] width 22 height 7
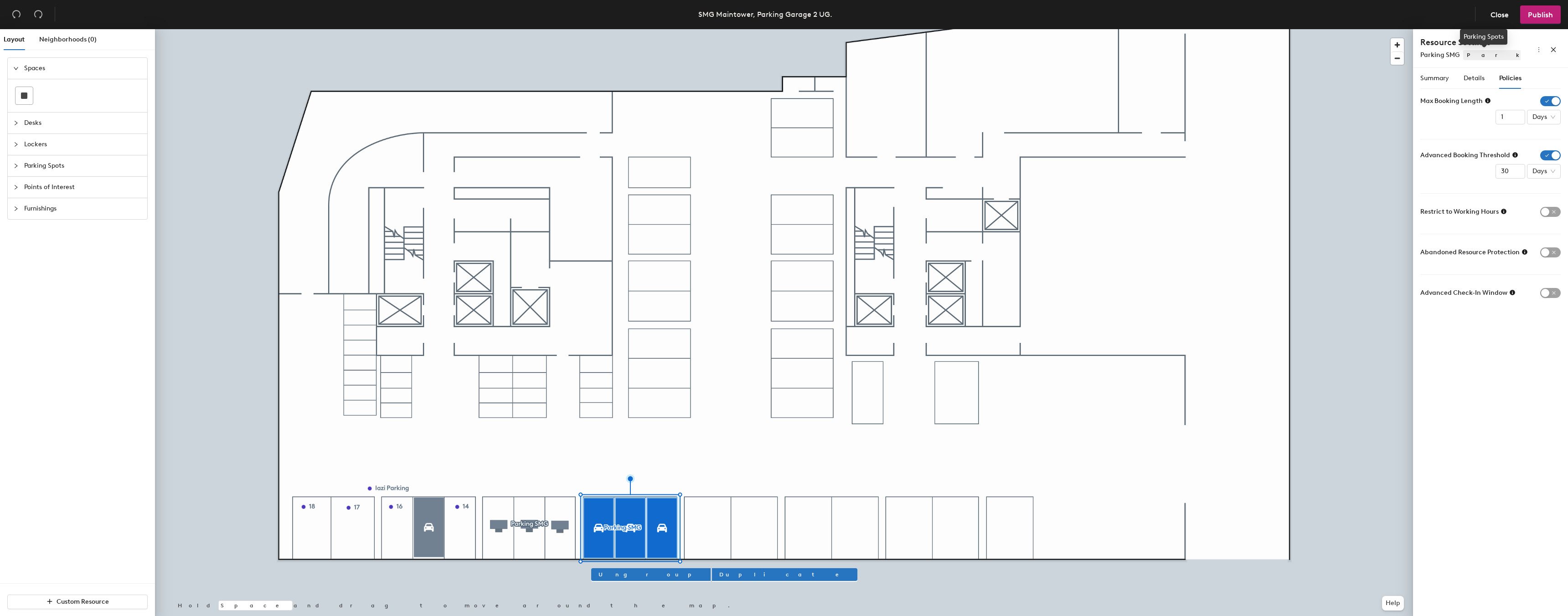
click at [1486, 54] on span "Parking Spots" at bounding box center [1569, 55] width 213 height 10
click at [1540, 11] on span "Publish" at bounding box center [1540, 15] width 25 height 9
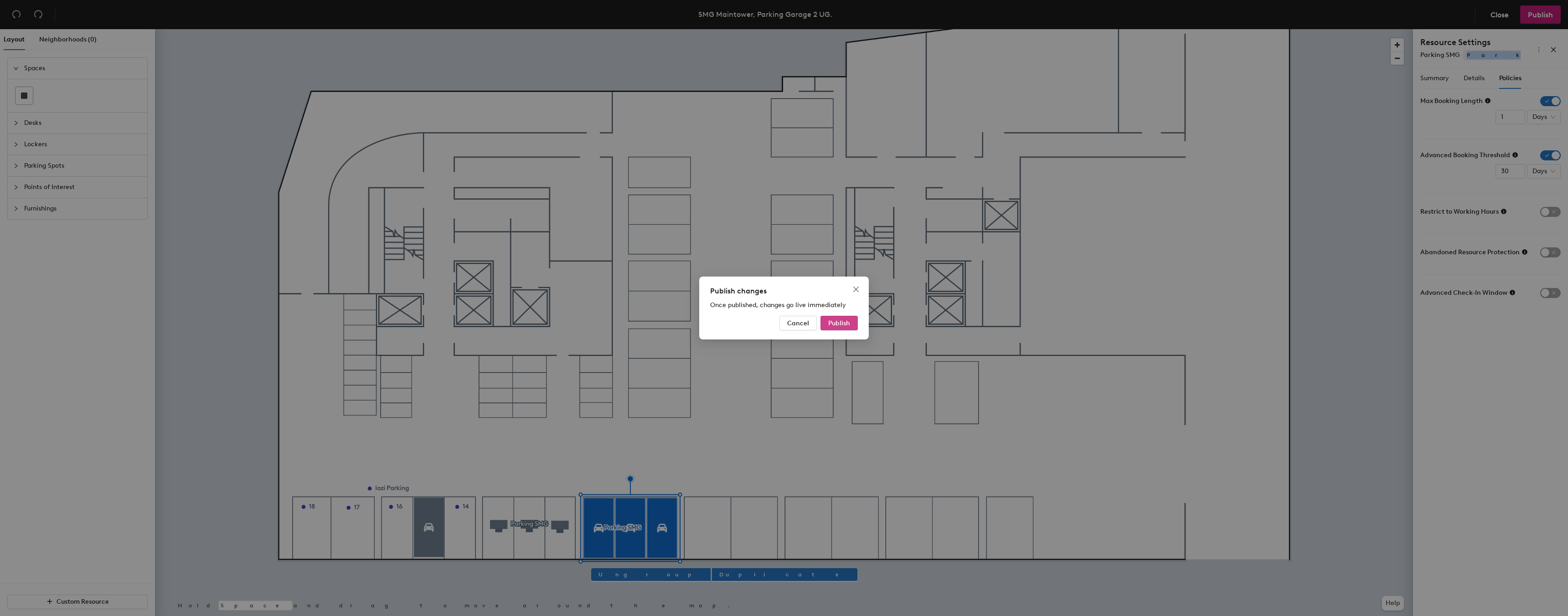
click at [837, 317] on button "Publish" at bounding box center [839, 323] width 38 height 15
